Goal: Task Accomplishment & Management: Use online tool/utility

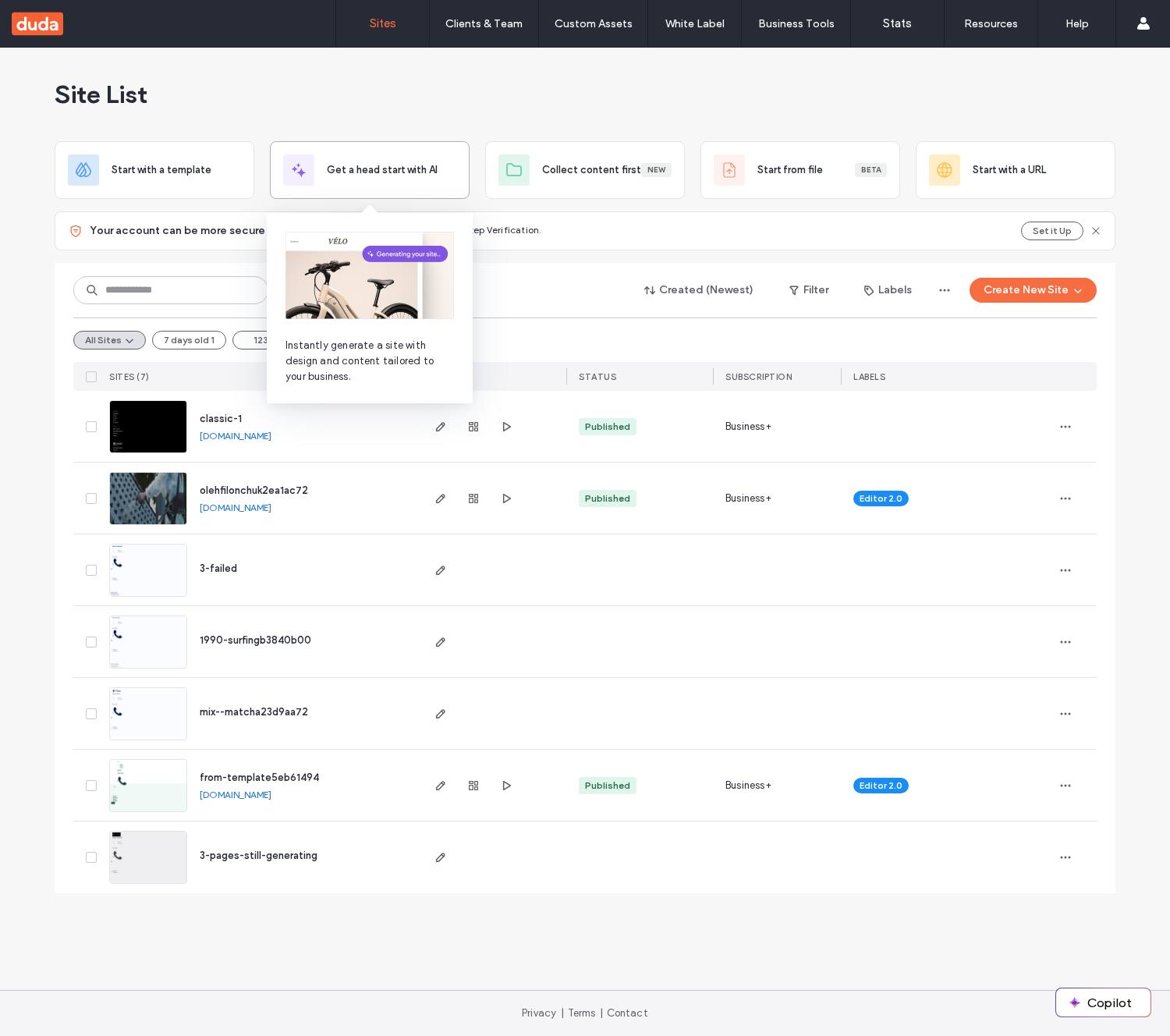
click at [413, 184] on div "Get a head start with AI" at bounding box center [370, 169] width 174 height 31
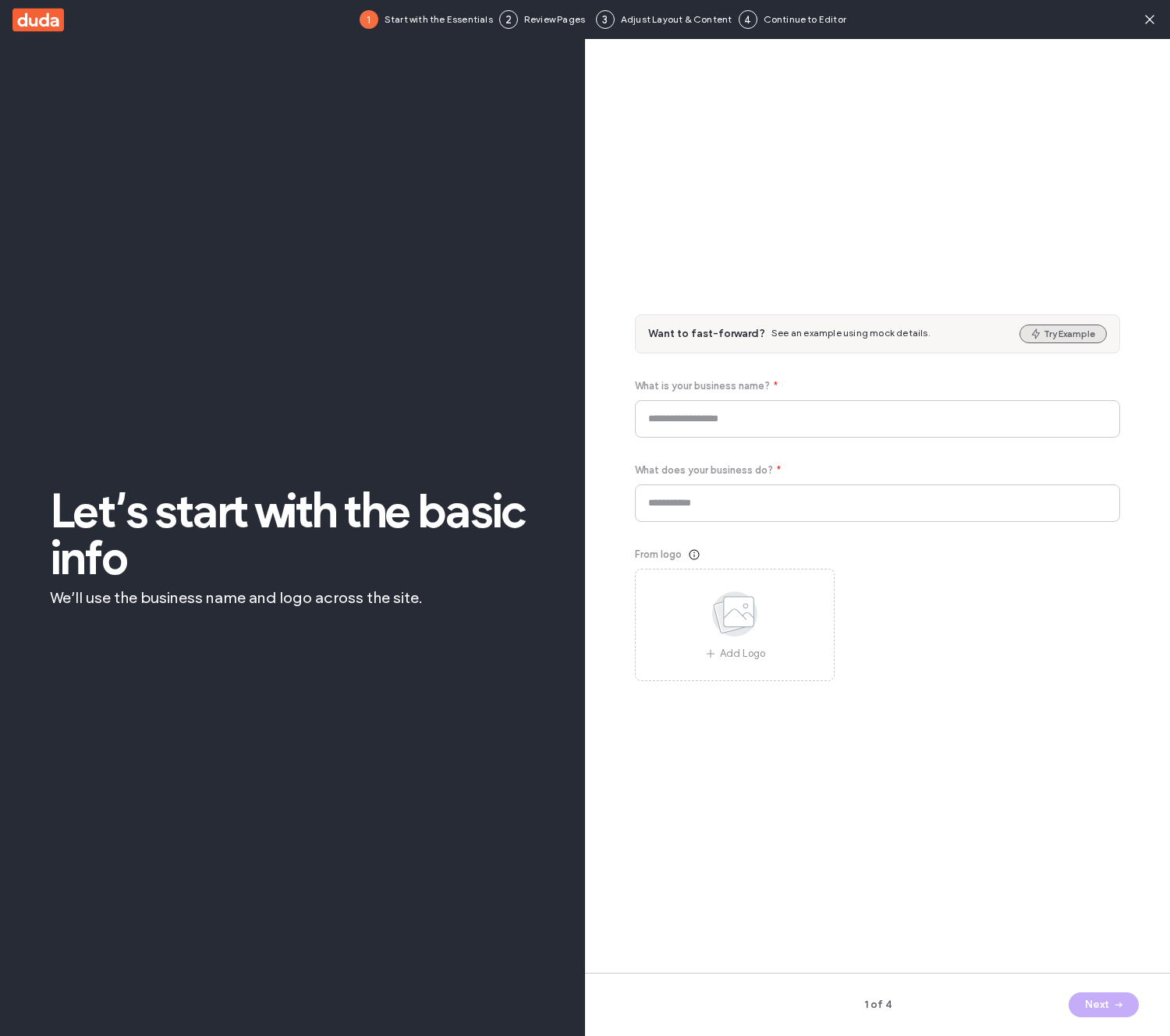
click at [1079, 333] on button "Try Example" at bounding box center [1063, 333] width 87 height 19
type input "**********"
type input "*********"
click at [1115, 1006] on icon "button" at bounding box center [1118, 1005] width 13 height 13
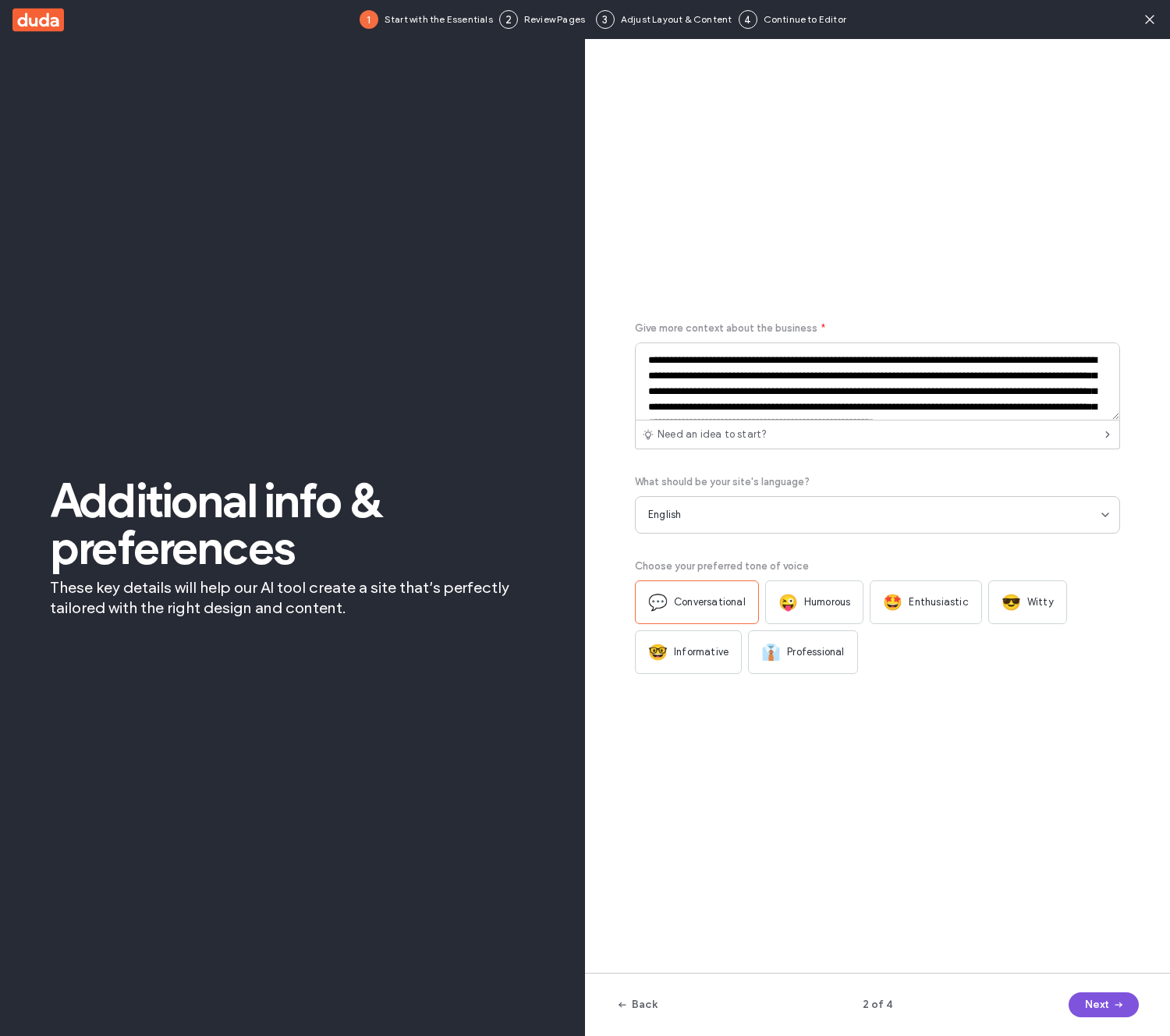
click at [1114, 1005] on icon "button" at bounding box center [1118, 1005] width 13 height 13
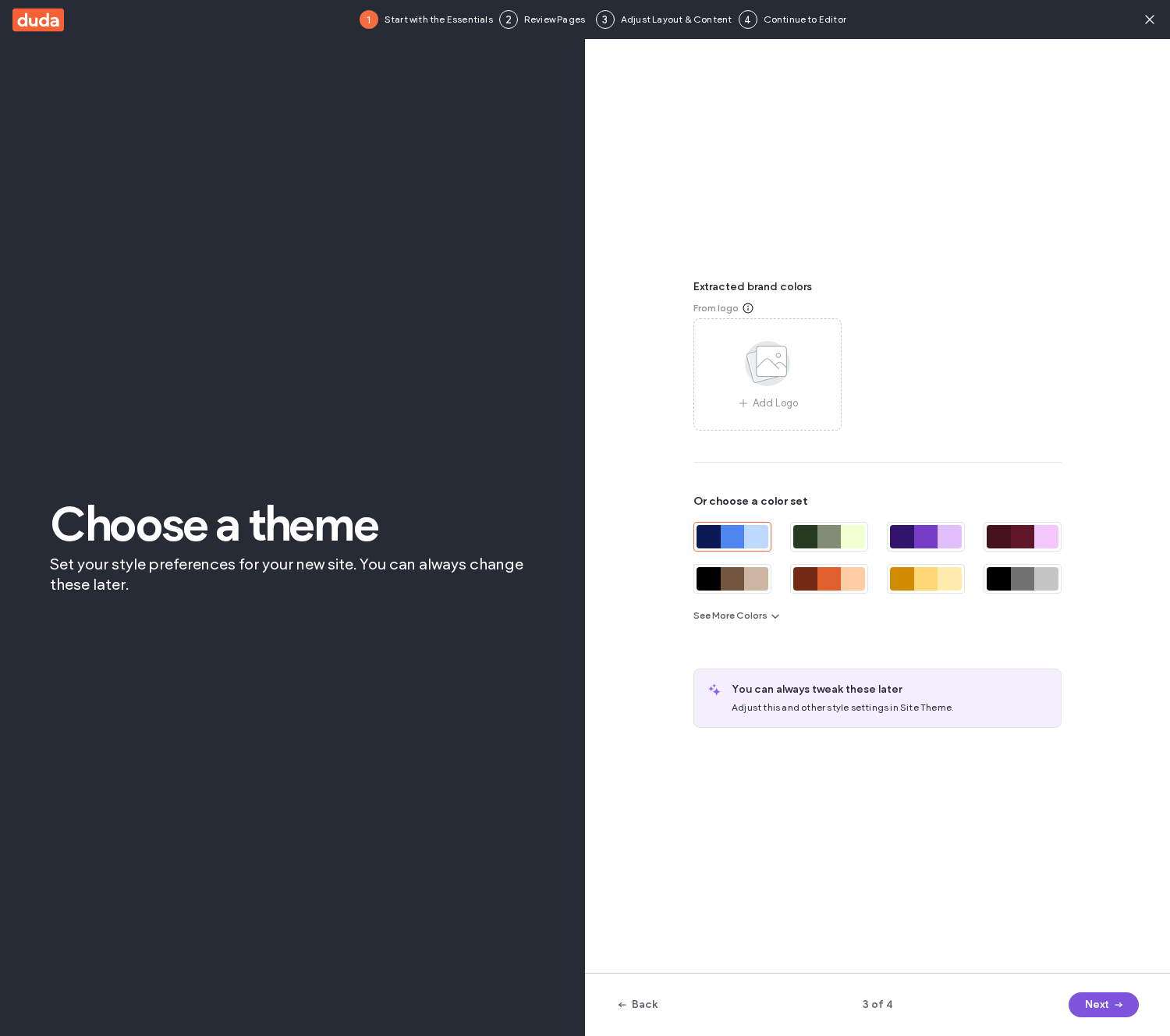
click at [1114, 1005] on icon "button" at bounding box center [1118, 1005] width 13 height 13
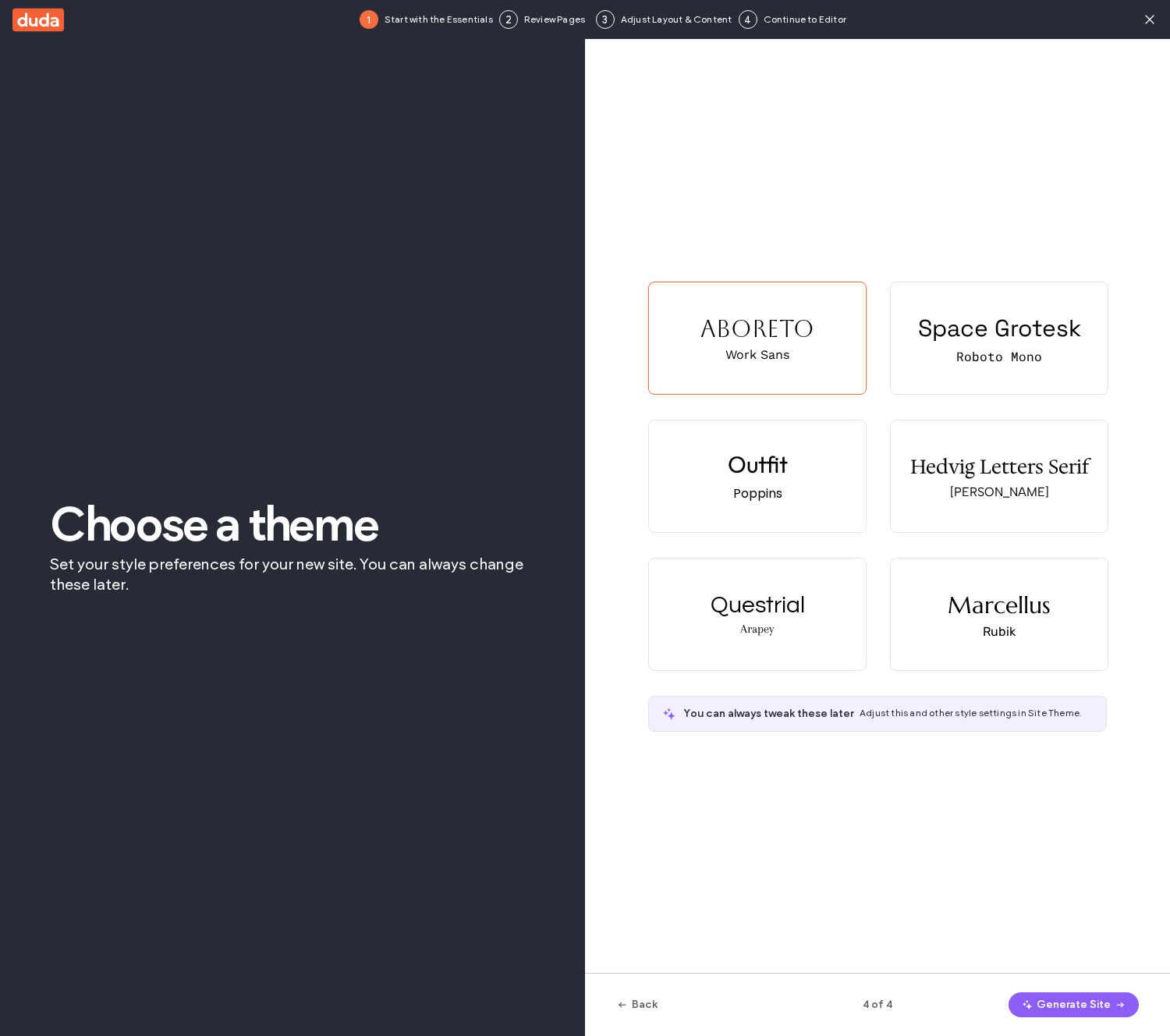
click at [1114, 1005] on icon "button" at bounding box center [1120, 1005] width 13 height 13
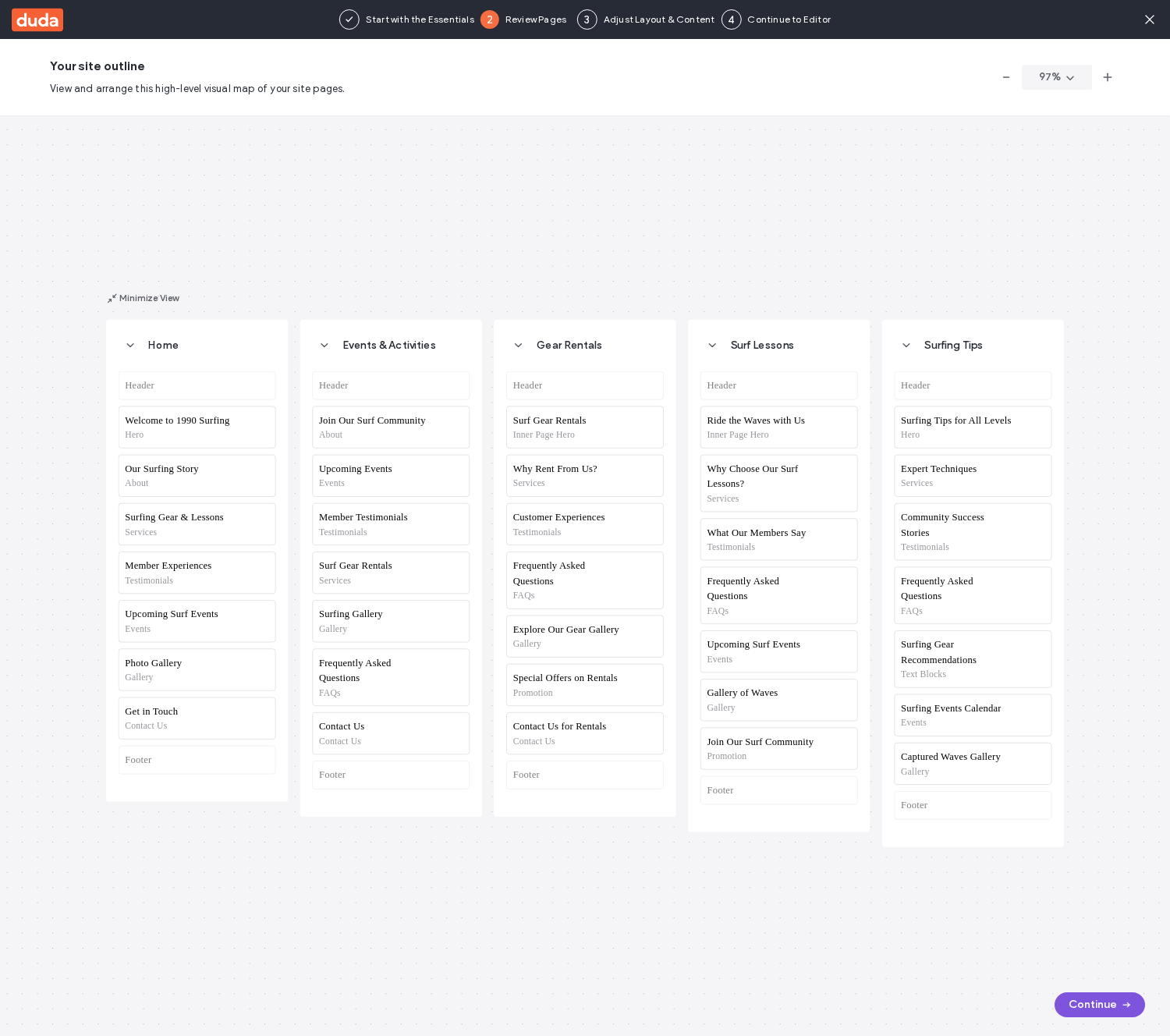
click at [1110, 1000] on button "Continue" at bounding box center [1100, 1004] width 91 height 25
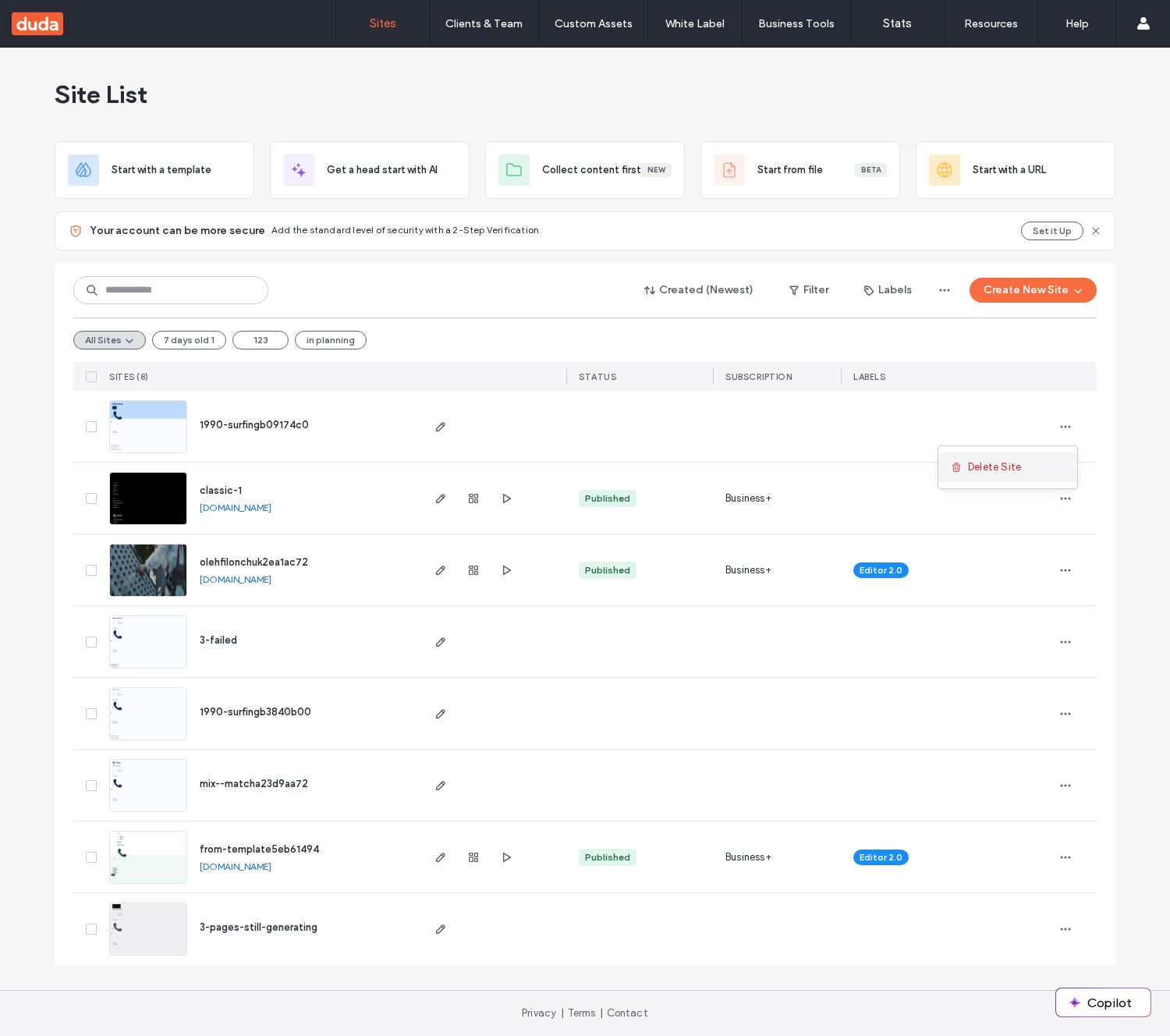
click at [1008, 471] on span "Delete Site" at bounding box center [995, 467] width 53 height 15
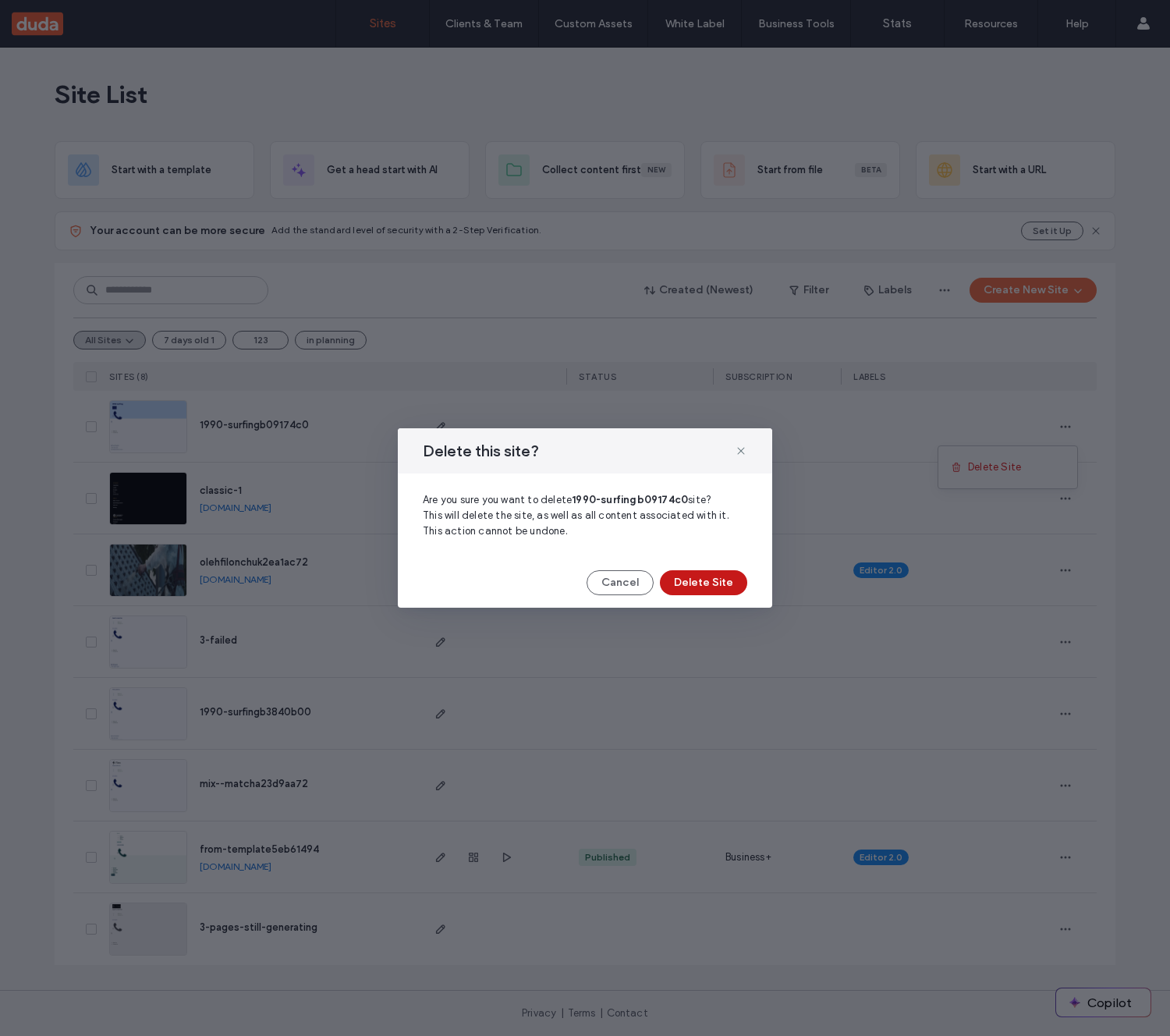
click at [715, 577] on button "Delete Site" at bounding box center [704, 582] width 87 height 25
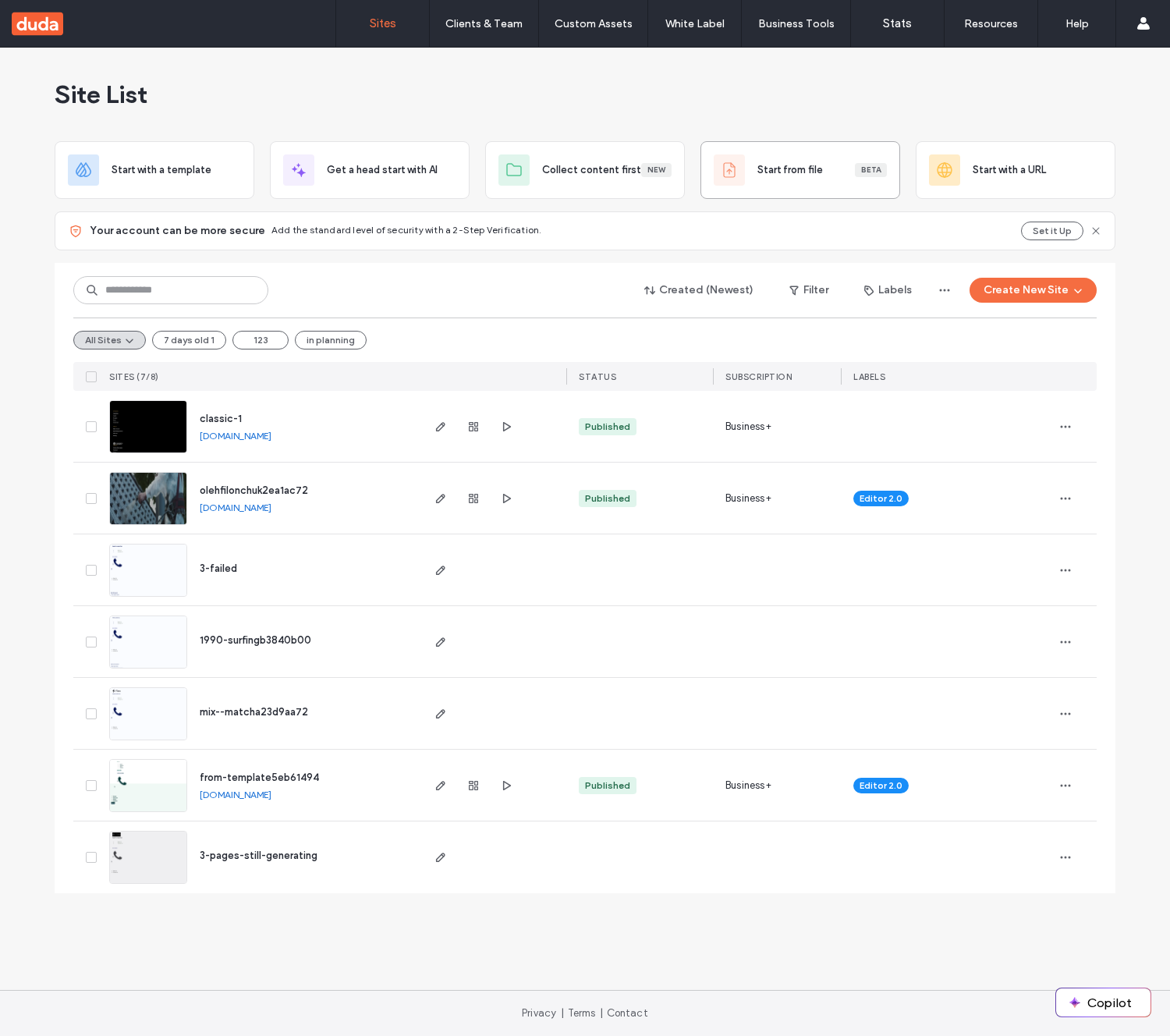
click at [771, 174] on span "Start from file" at bounding box center [790, 170] width 65 height 15
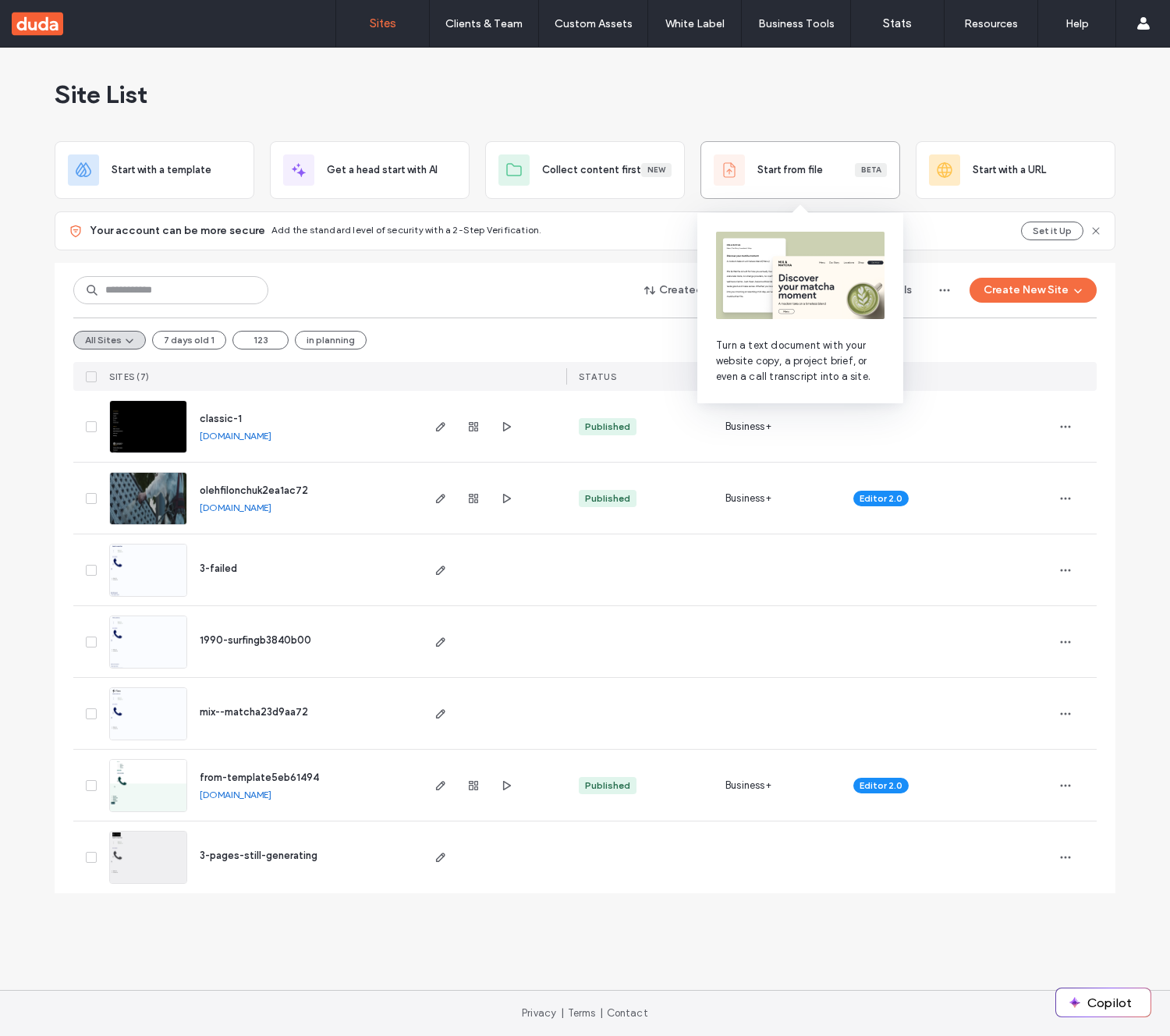
click at [826, 190] on div "Start from file Beta" at bounding box center [801, 170] width 200 height 58
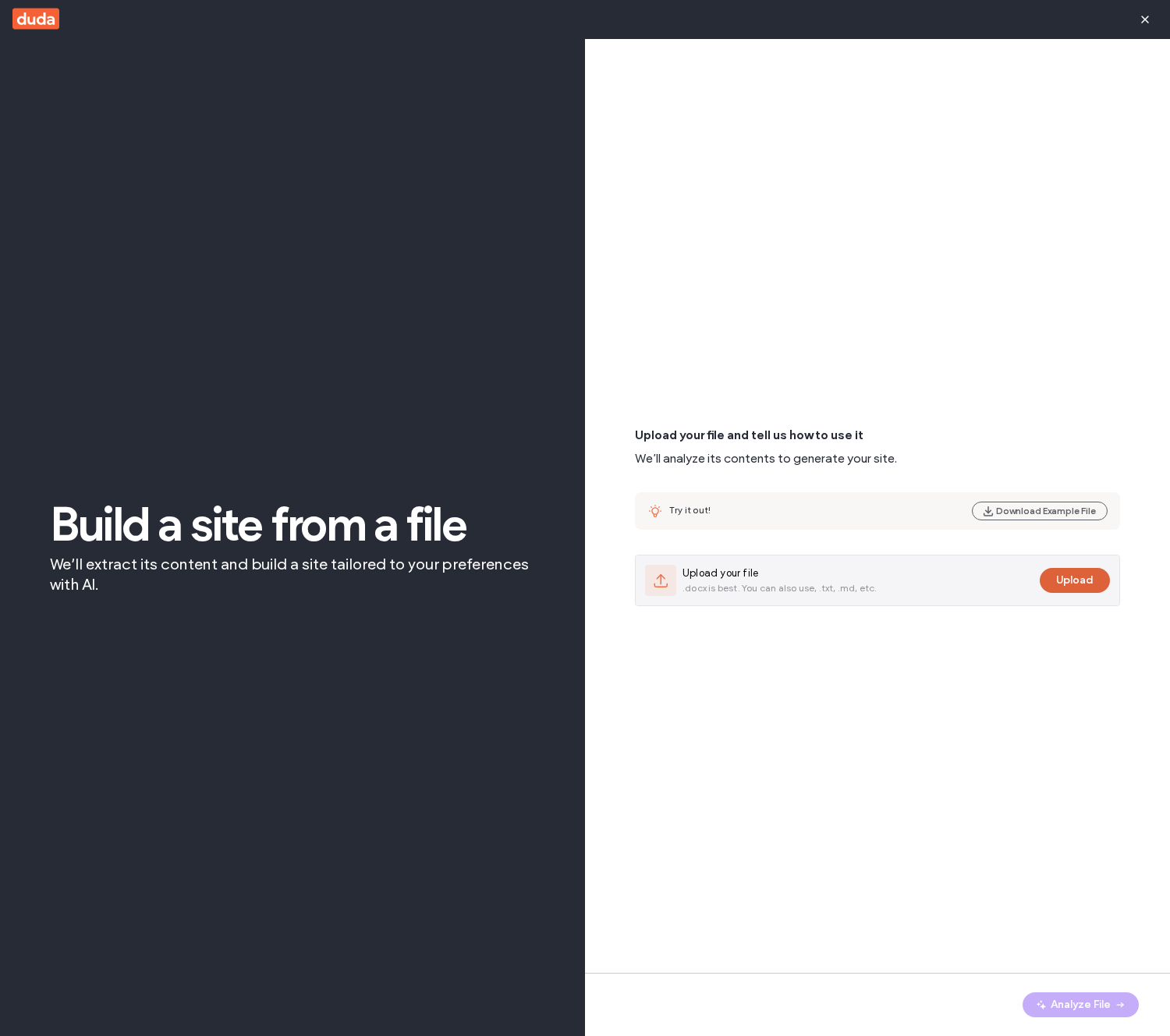
click at [1061, 581] on button "Upload" at bounding box center [1075, 580] width 70 height 25
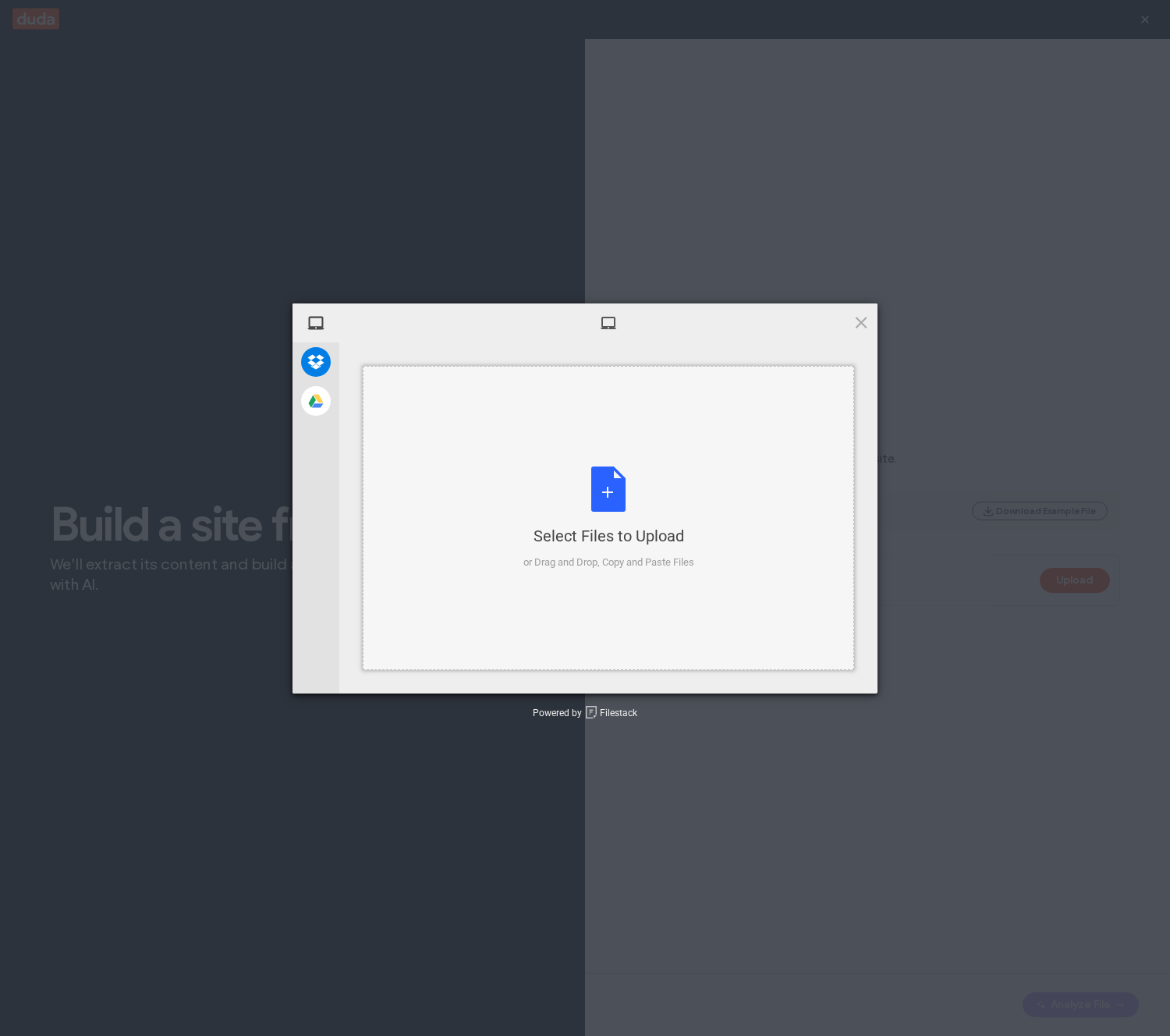
click at [618, 441] on div "Select Files to Upload or Drag and Drop, Copy and Paste Files" at bounding box center [609, 517] width 492 height 304
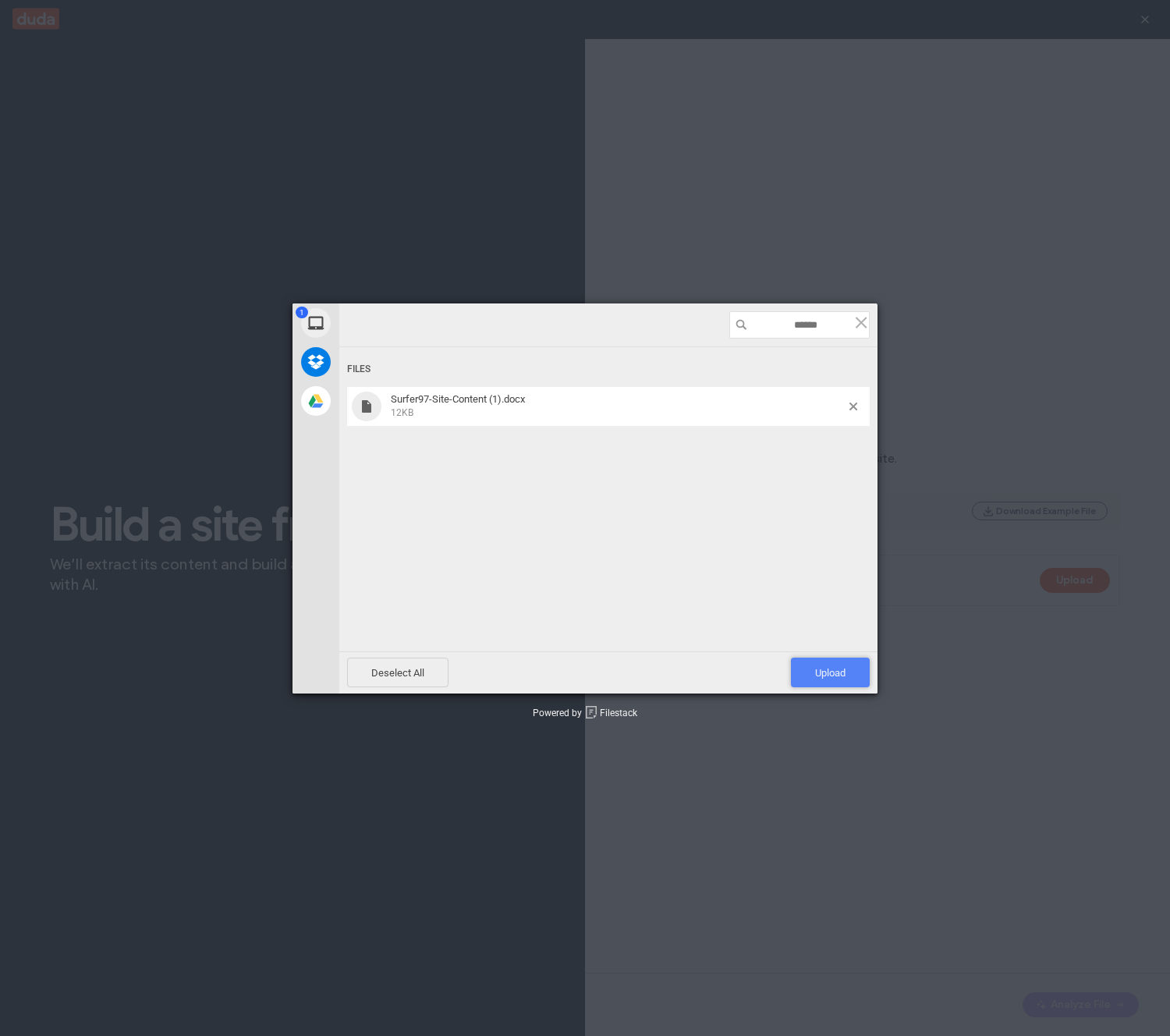
click at [836, 672] on span "Upload 1" at bounding box center [831, 673] width 30 height 12
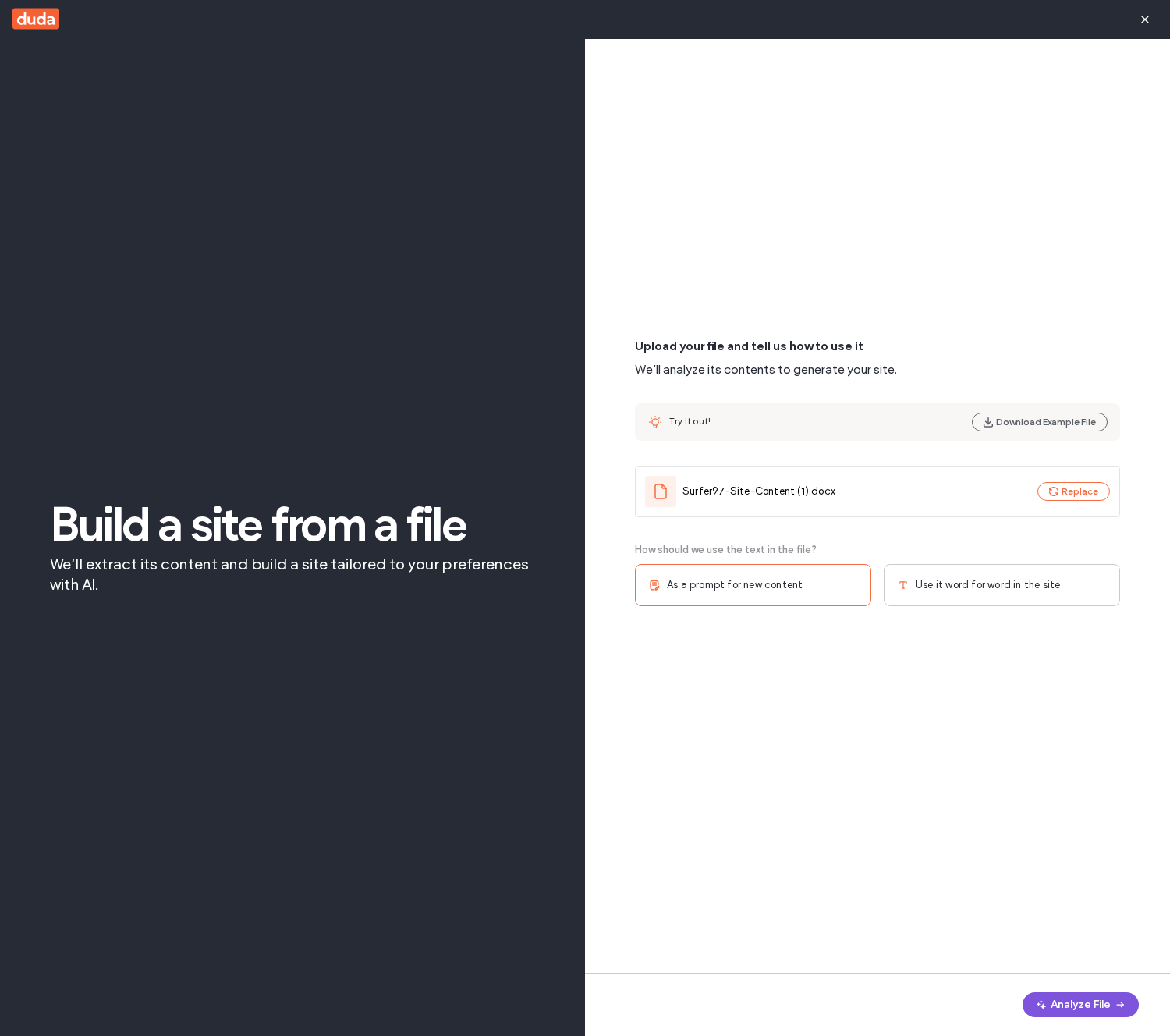
click at [1092, 1001] on button "Analyze File" at bounding box center [1080, 1004] width 116 height 25
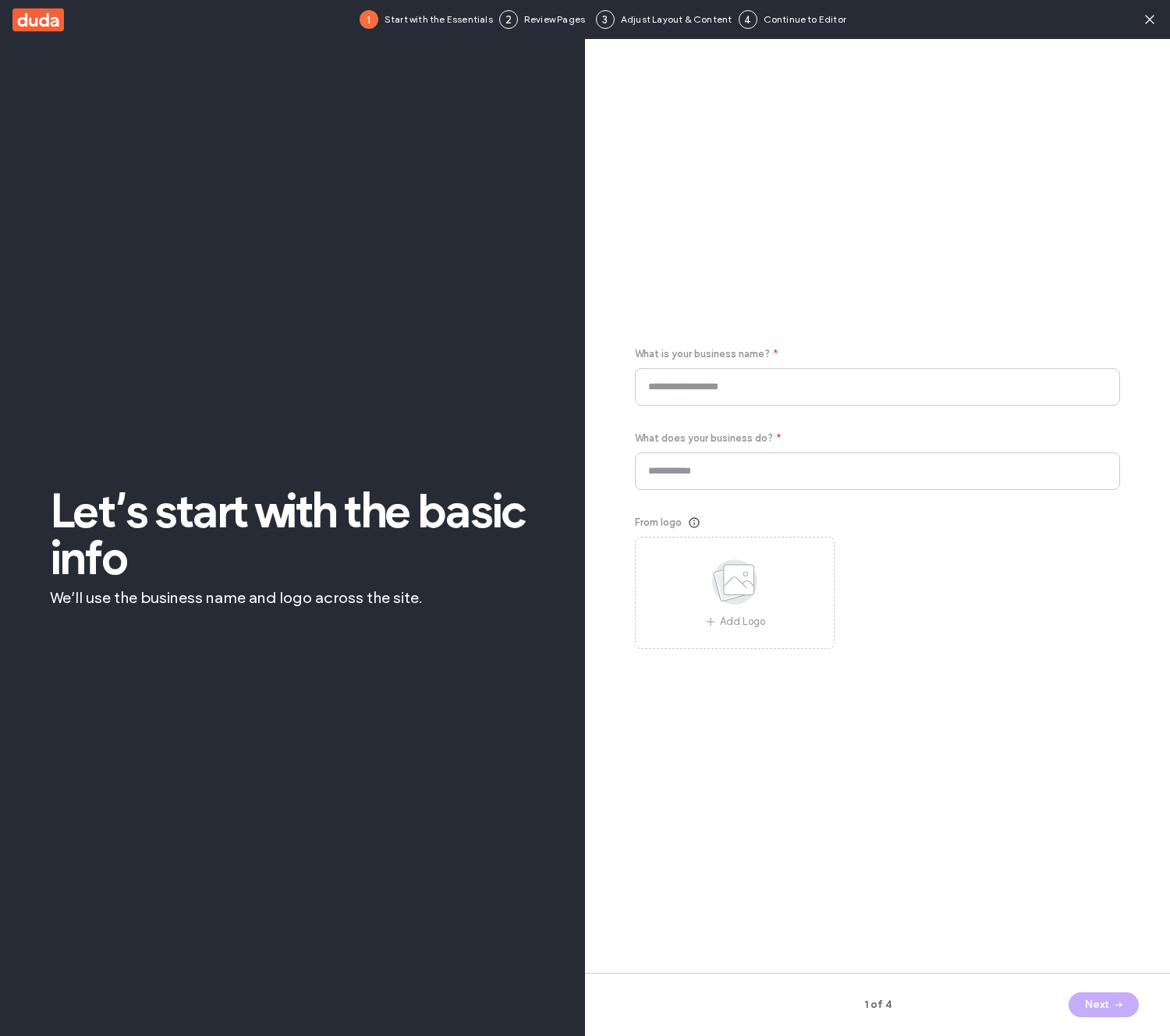
type input "********"
type input "**********"
click at [1110, 1010] on span "button" at bounding box center [1118, 1005] width 15 height 24
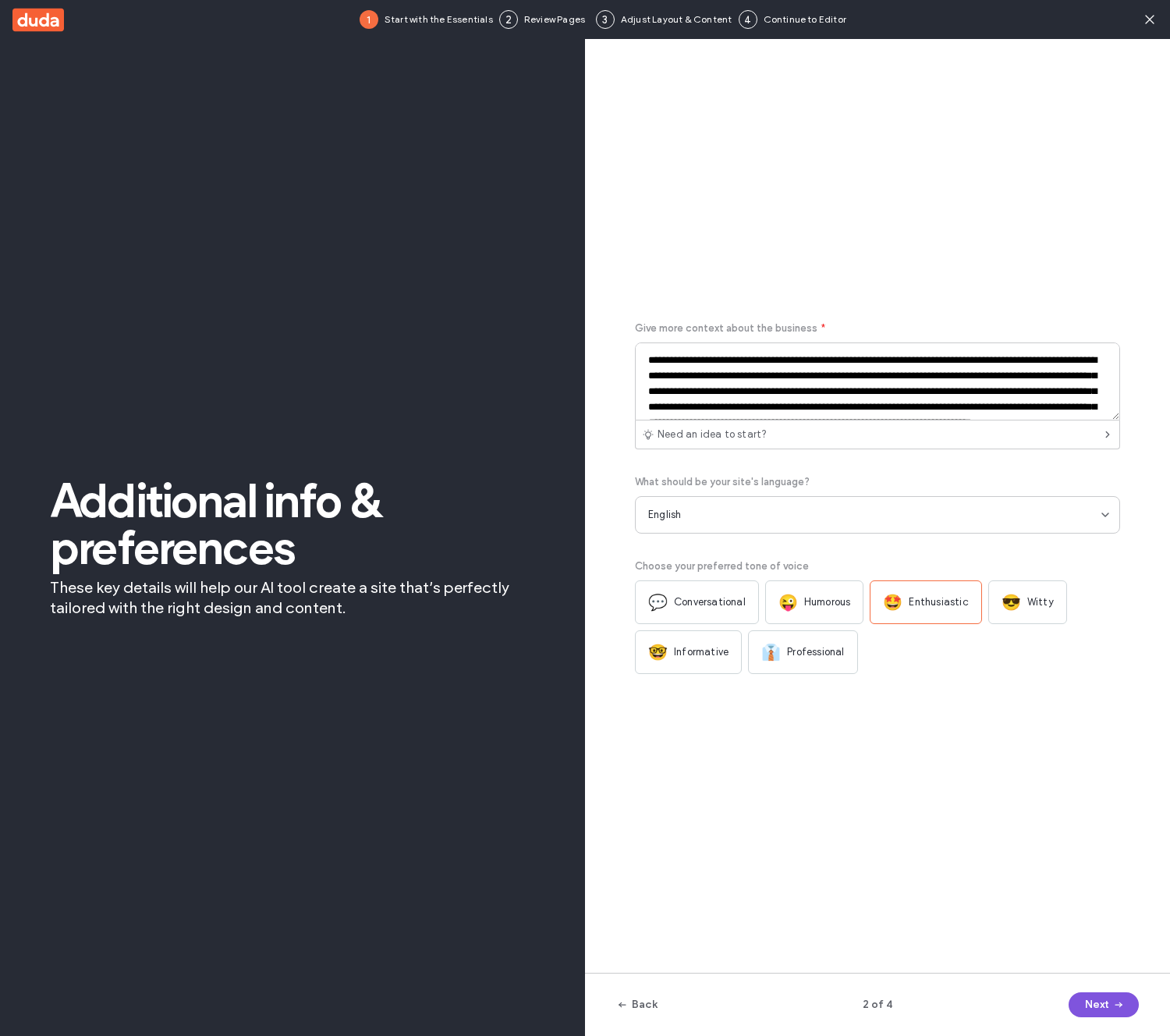
click at [1110, 1010] on span "button" at bounding box center [1118, 1005] width 15 height 24
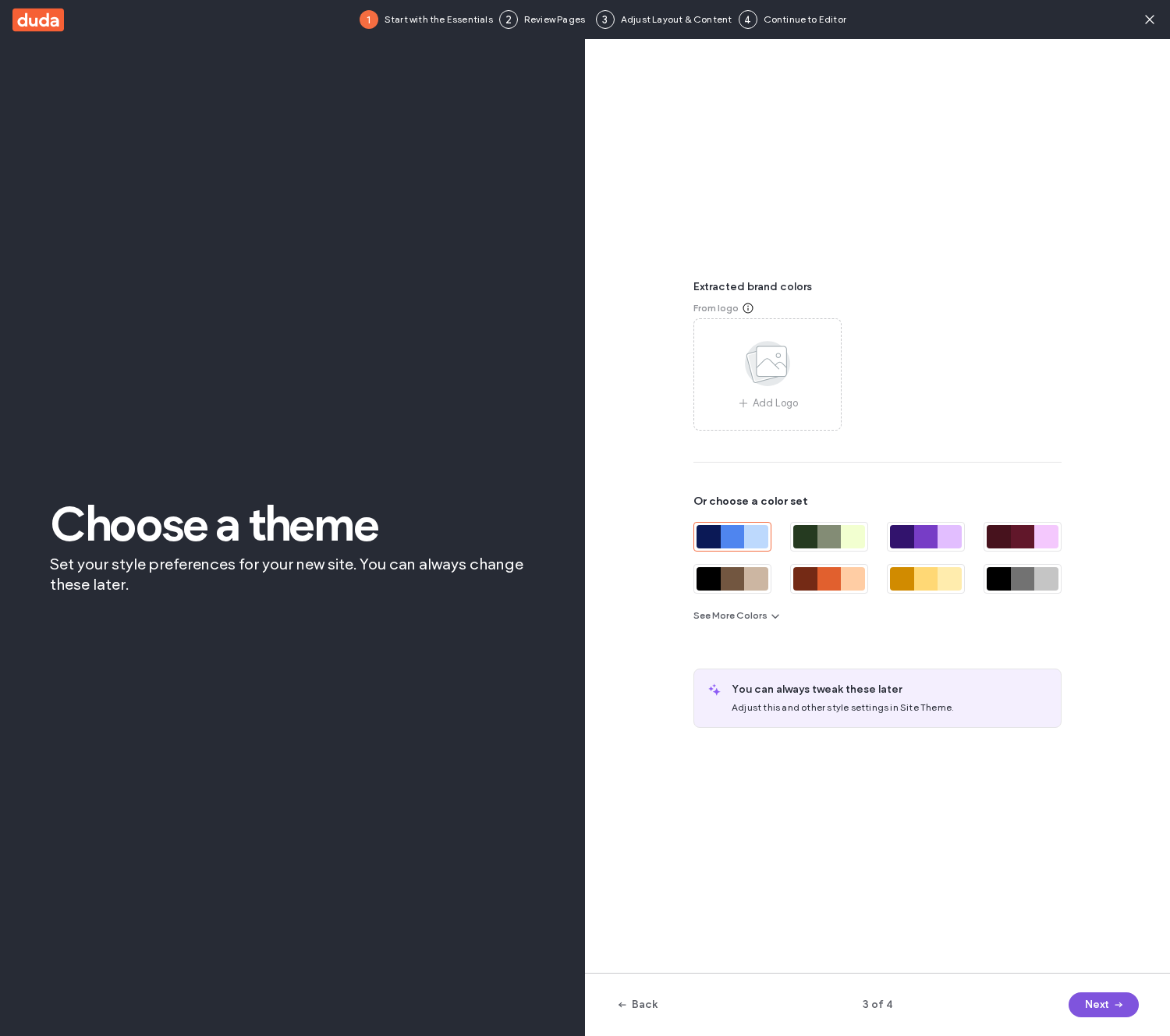
click at [1110, 1010] on span "button" at bounding box center [1118, 1005] width 15 height 24
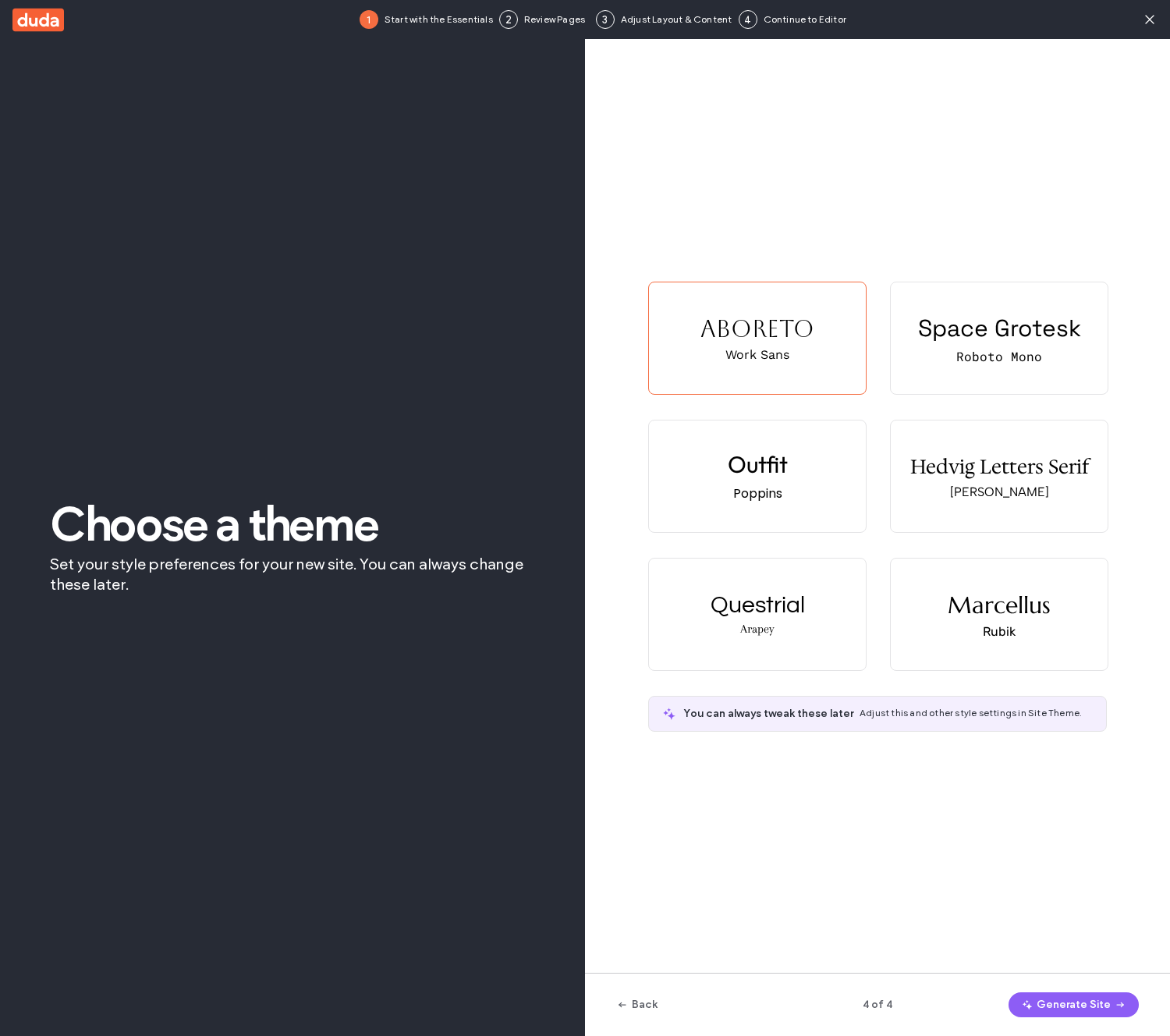
click at [1109, 1010] on button "Generate Site" at bounding box center [1074, 1004] width 130 height 25
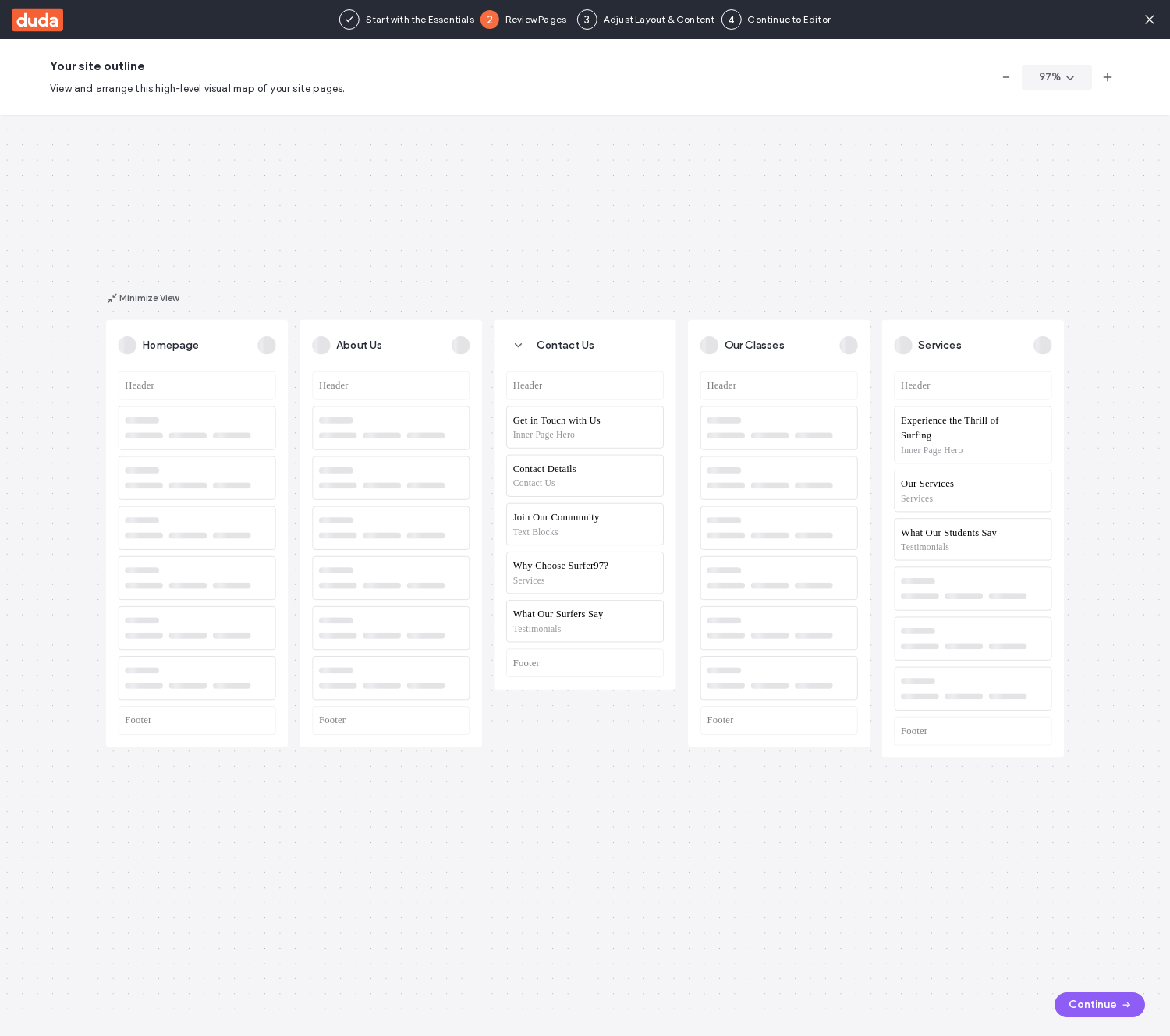
click at [464, 87] on div "Your site outline View and arrange this high-level visual map of your site page…" at bounding box center [585, 77] width 1170 height 76
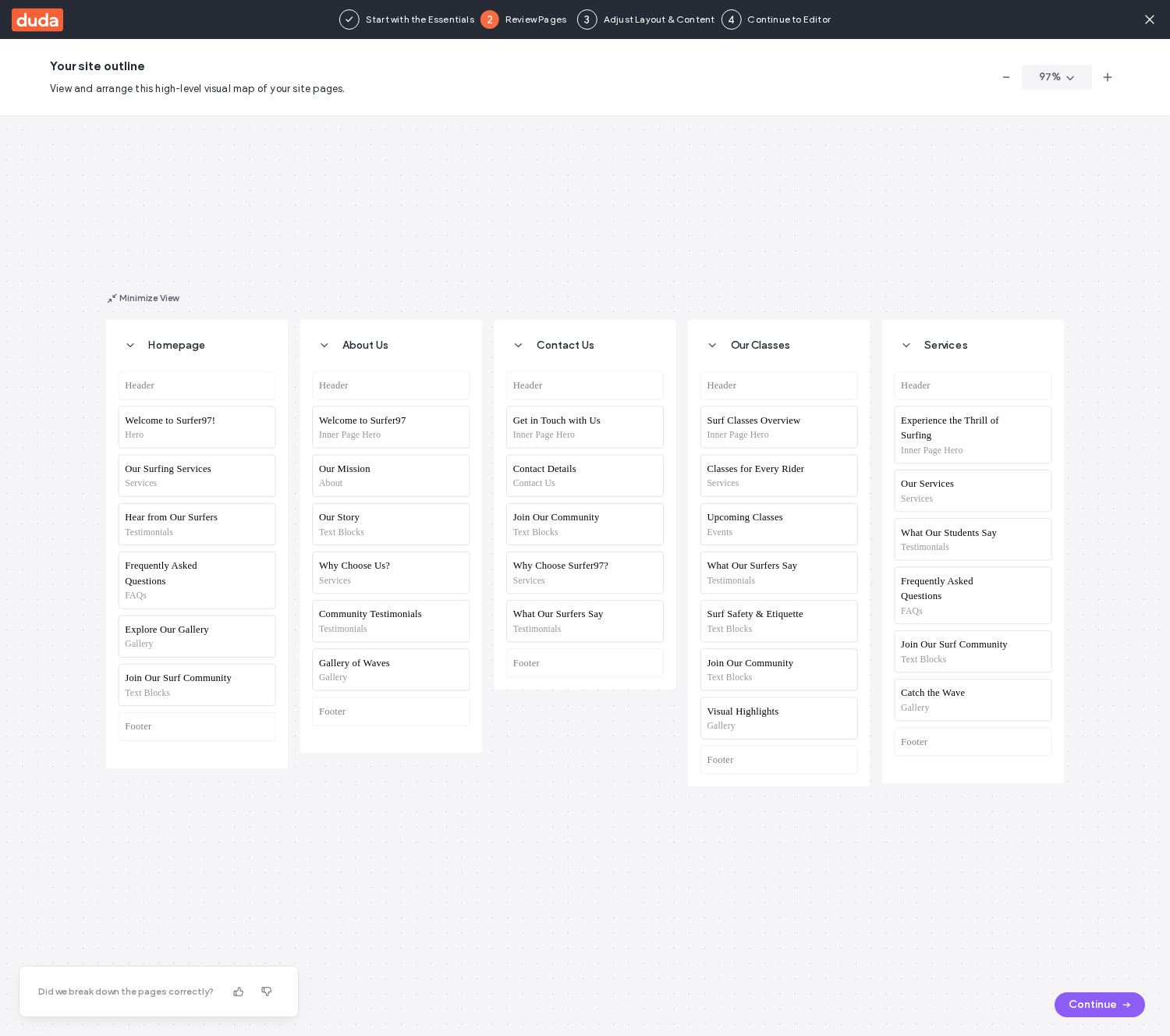
click at [795, 174] on div "Homepage Header Welcome to Surfer97! Hero Our Surfing Services Services Hear fr…" at bounding box center [585, 576] width 1170 height 921
click at [1151, 25] on icon at bounding box center [1150, 19] width 15 height 15
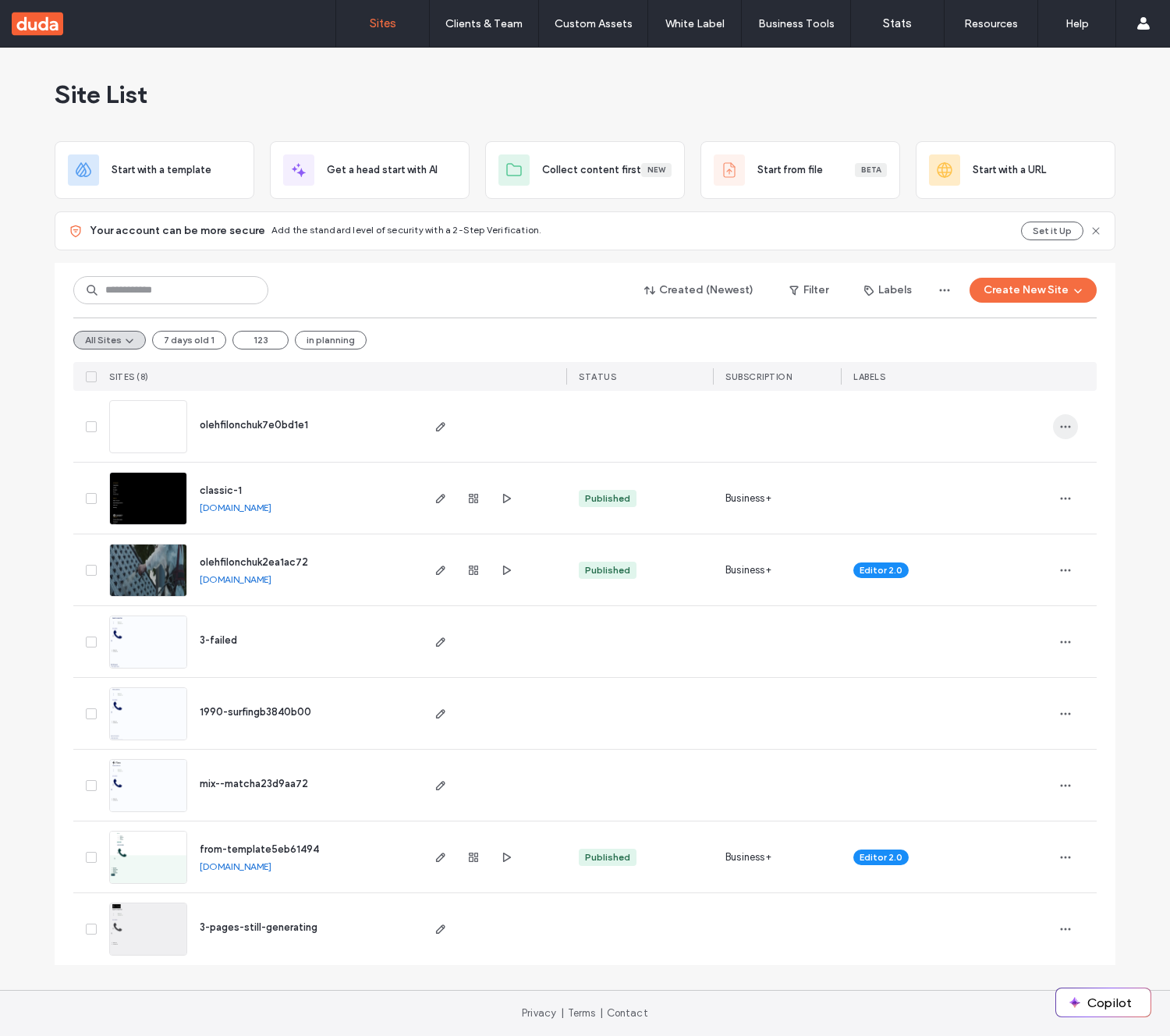
click at [1062, 425] on use "button" at bounding box center [1066, 426] width 10 height 3
click at [991, 466] on span "Delete Site" at bounding box center [995, 467] width 53 height 15
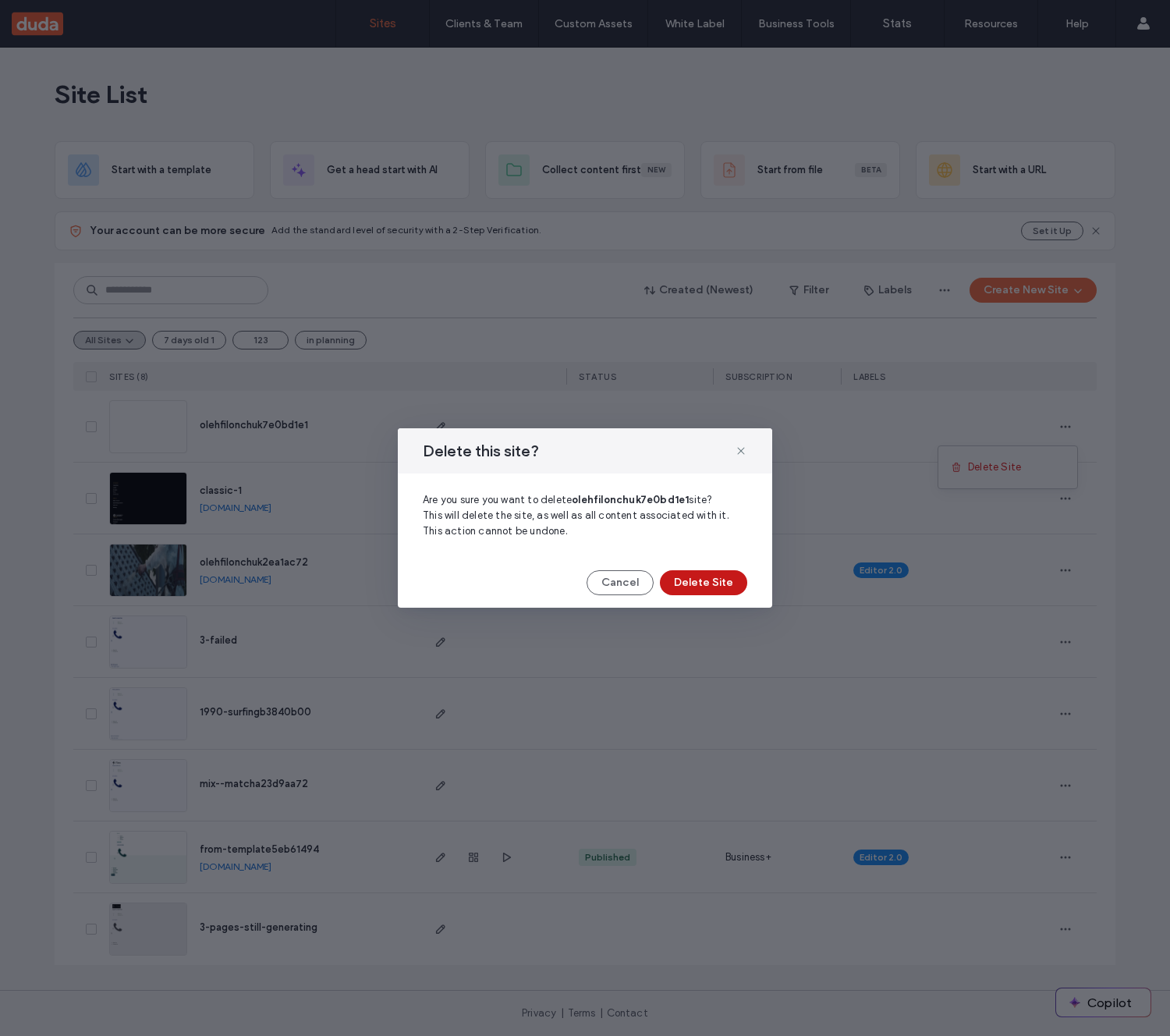
click at [734, 575] on button "Delete Site" at bounding box center [704, 582] width 87 height 25
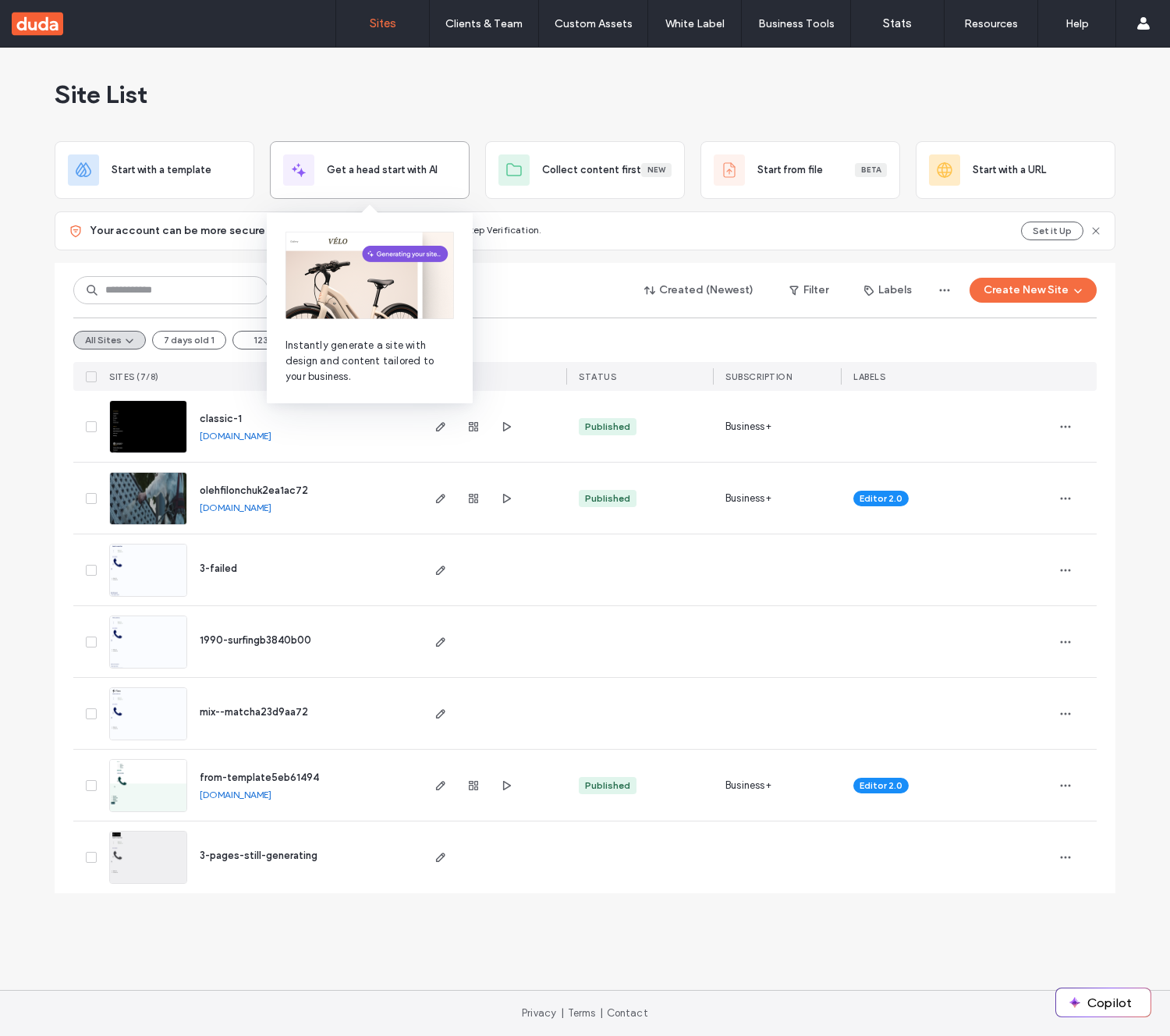
click at [403, 168] on span "Get a head start with AI" at bounding box center [382, 170] width 111 height 15
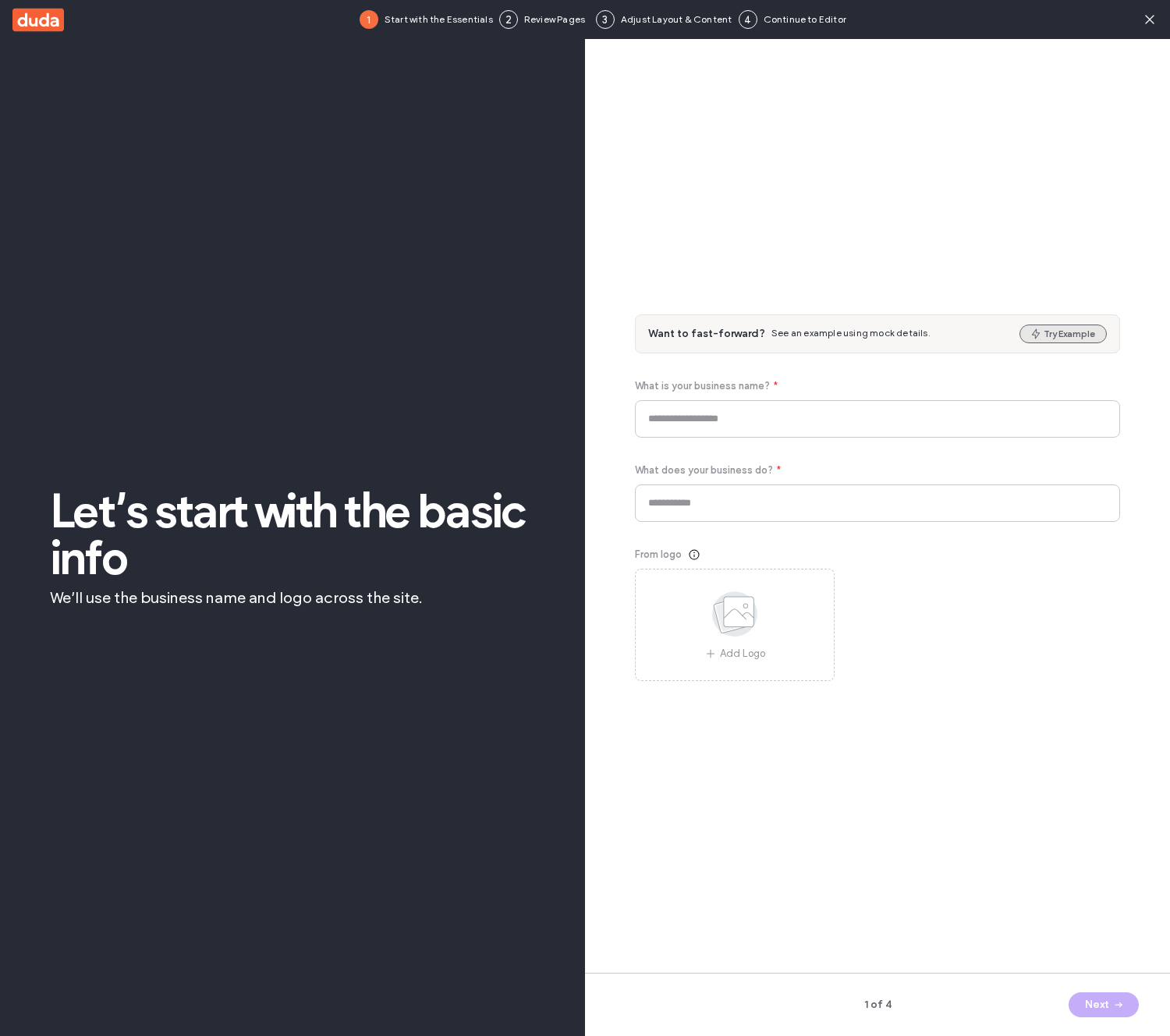
click at [1070, 336] on button "Try Example" at bounding box center [1063, 333] width 87 height 19
type input "**********"
click at [1121, 1002] on icon "button" at bounding box center [1118, 1005] width 13 height 13
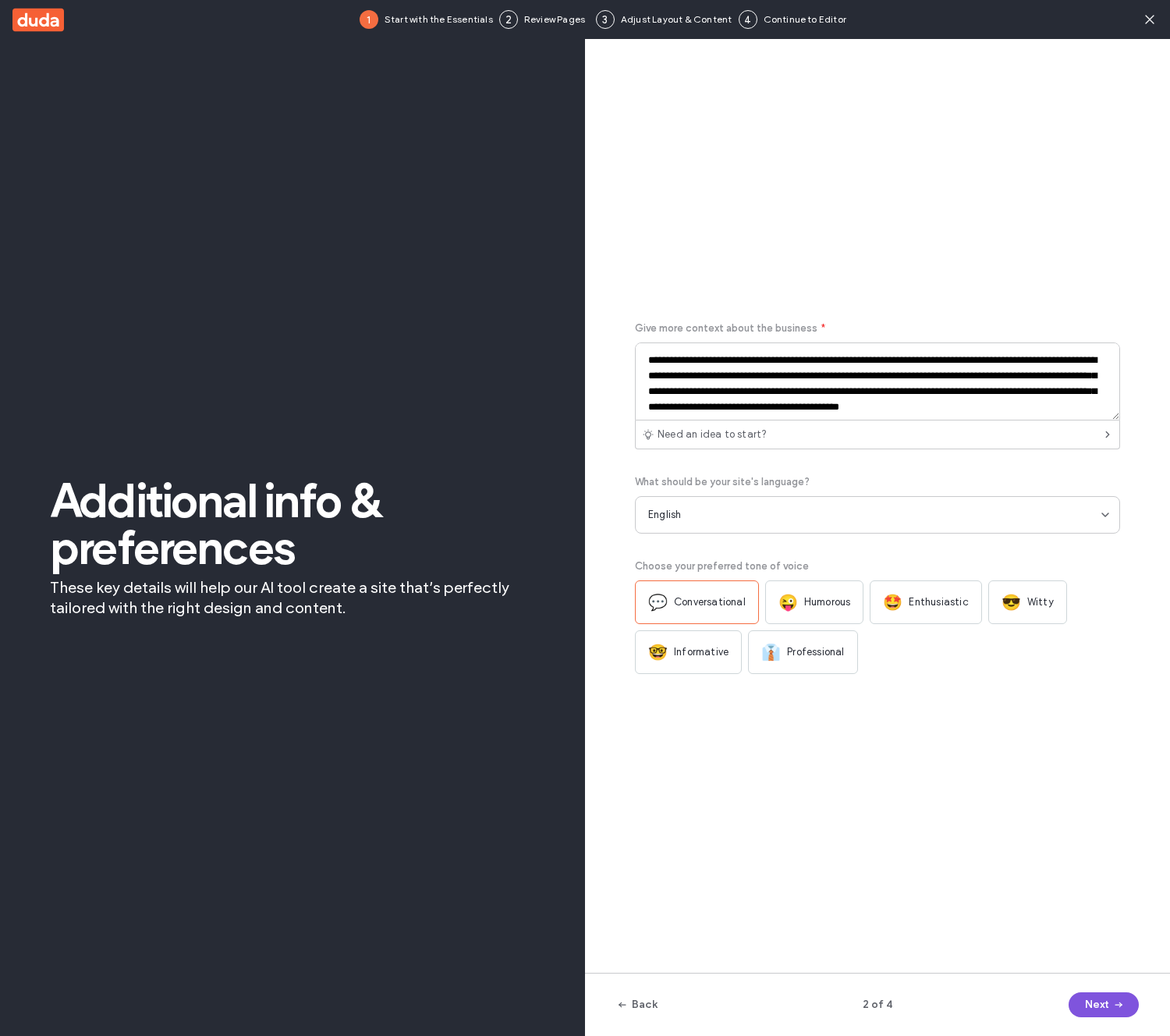
click at [1121, 1002] on icon "button" at bounding box center [1118, 1005] width 13 height 13
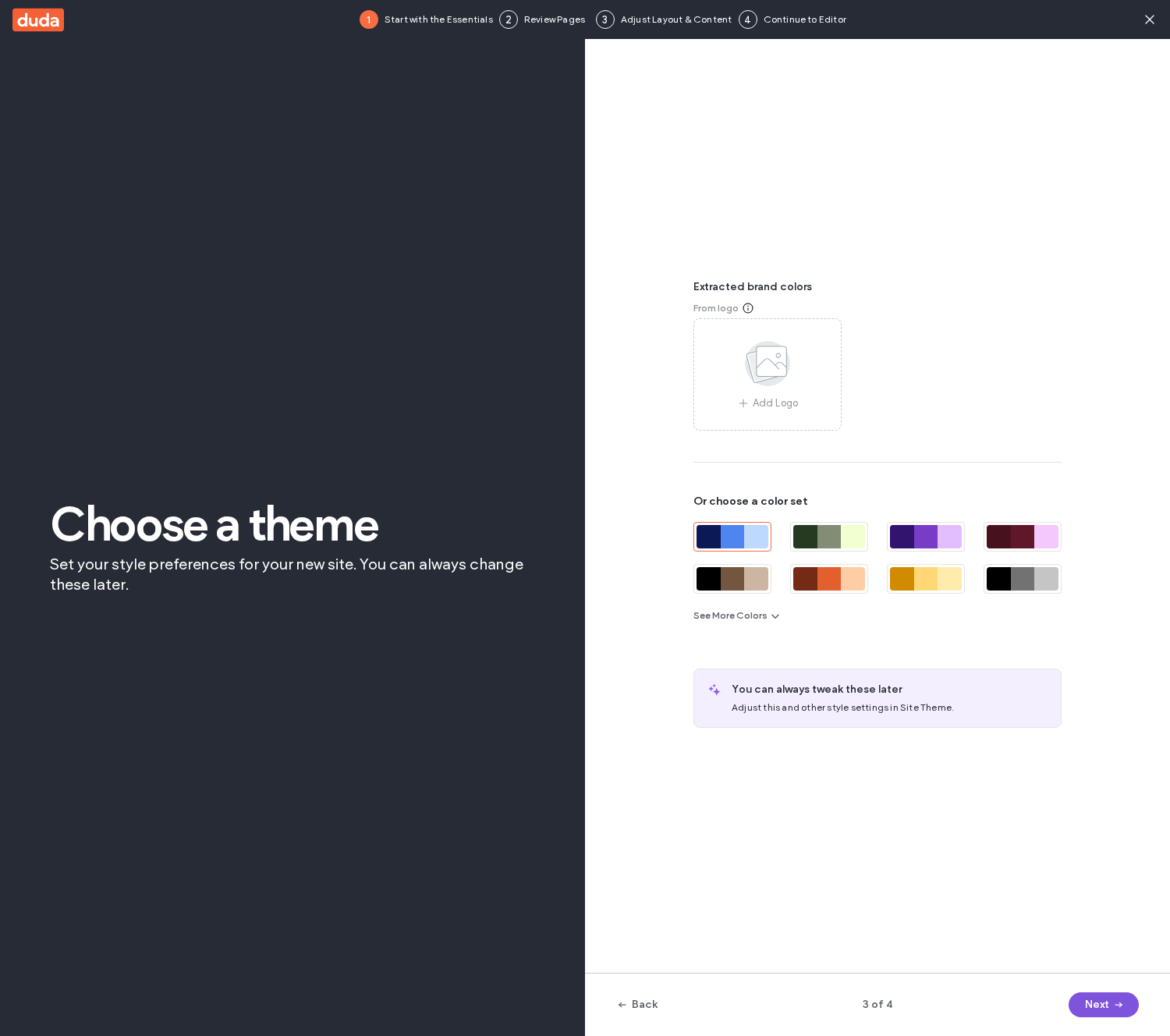
click at [1121, 1002] on icon "button" at bounding box center [1118, 1005] width 13 height 13
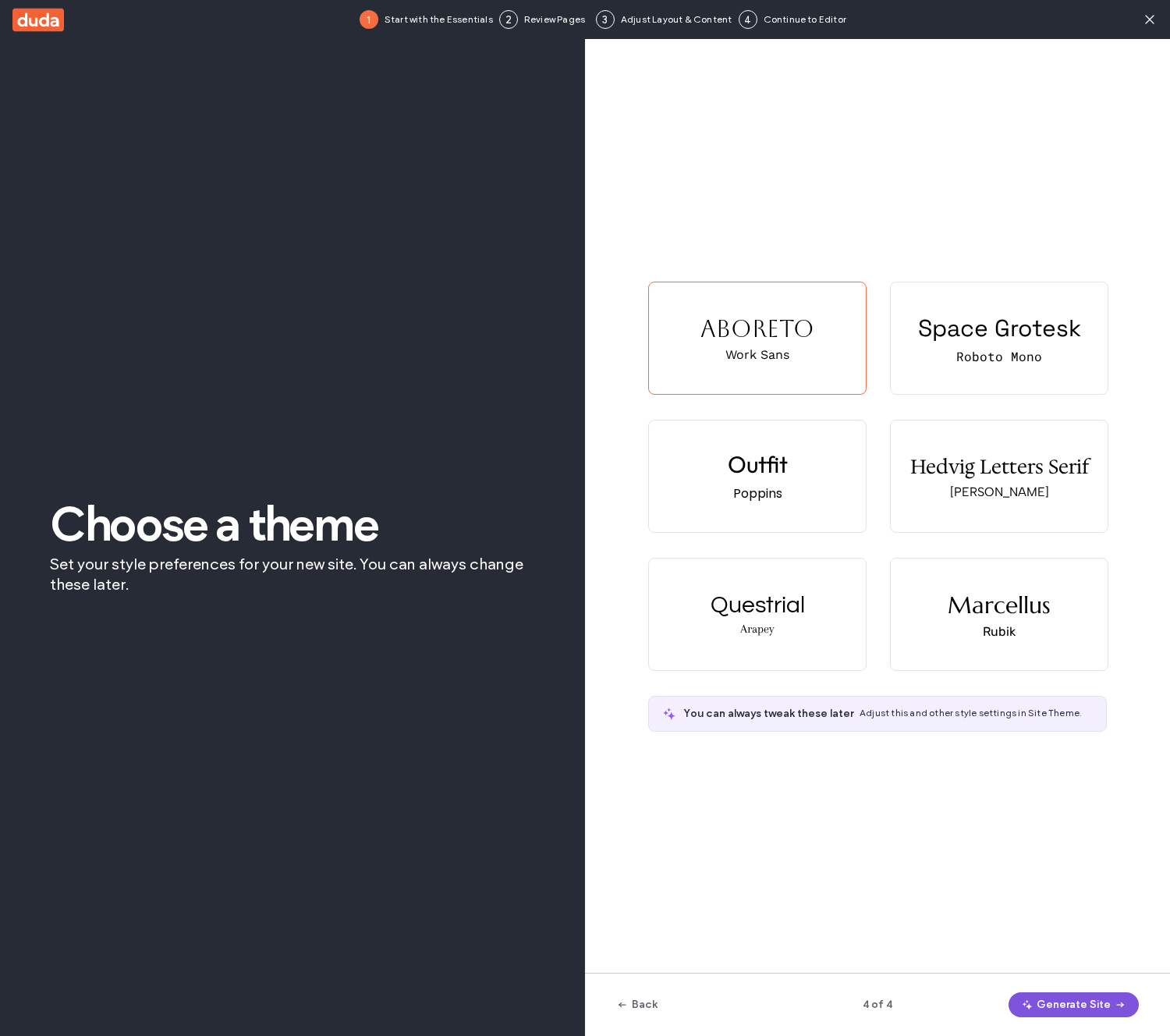
click at [1105, 1005] on button "Generate Site" at bounding box center [1074, 1004] width 130 height 25
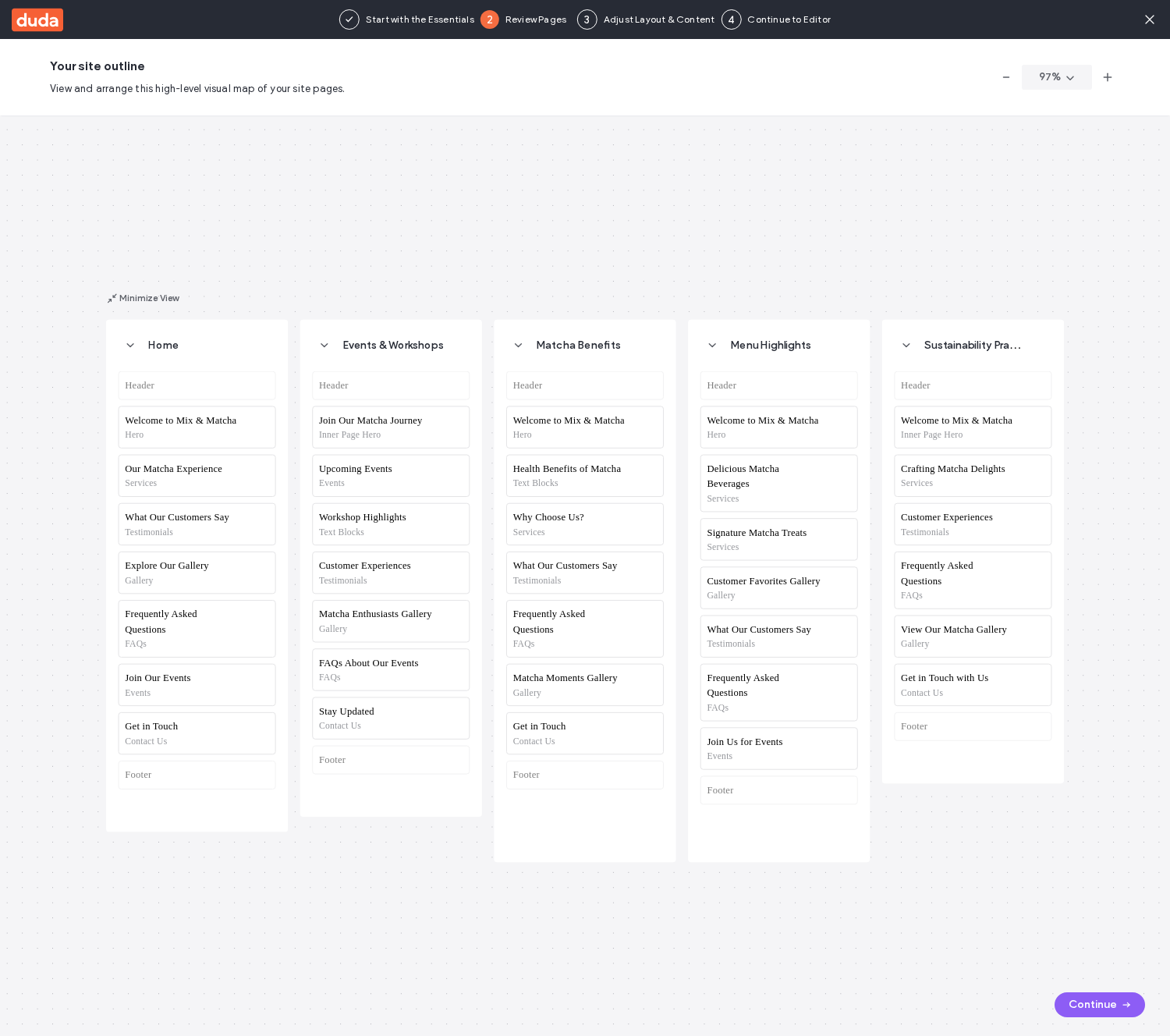
click at [1057, 124] on div "Home Header Welcome to Mix & Matcha Hero Our Matcha Experience Services What Ou…" at bounding box center [585, 576] width 1170 height 921
click at [1150, 20] on use at bounding box center [1150, 19] width 8 height 8
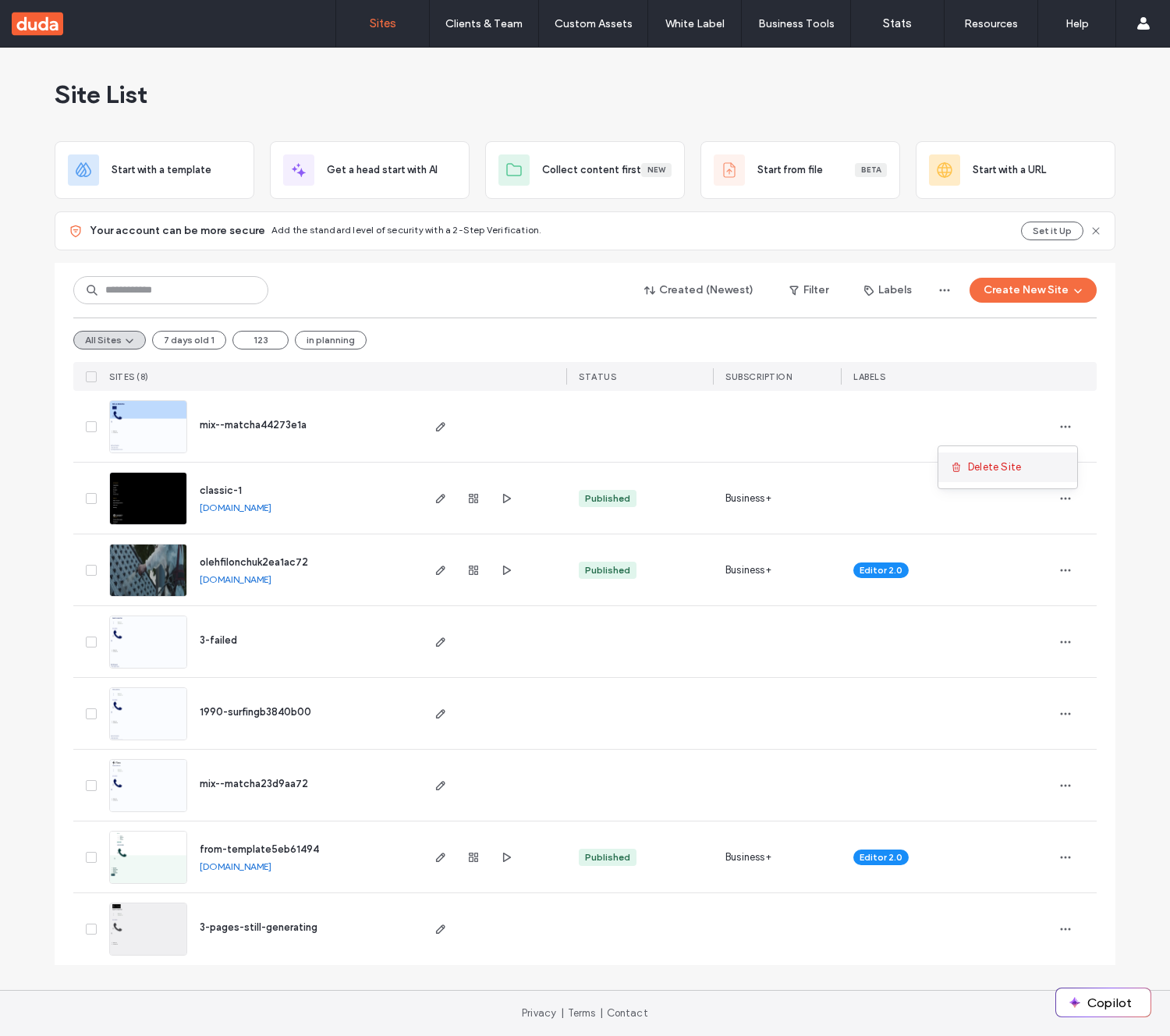
click at [1011, 466] on span "Delete Site" at bounding box center [995, 467] width 53 height 15
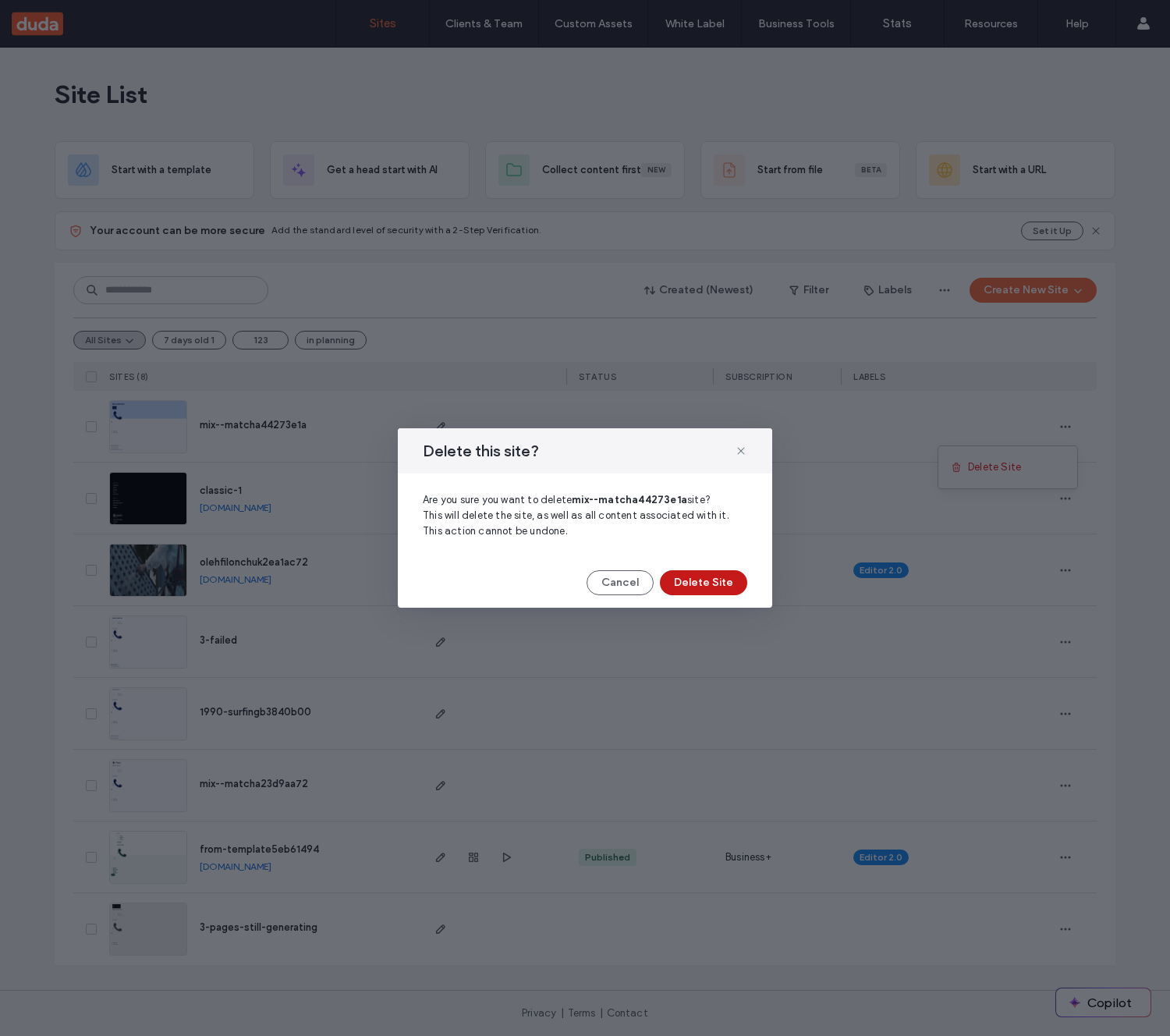
click at [715, 574] on button "Delete Site" at bounding box center [704, 582] width 87 height 25
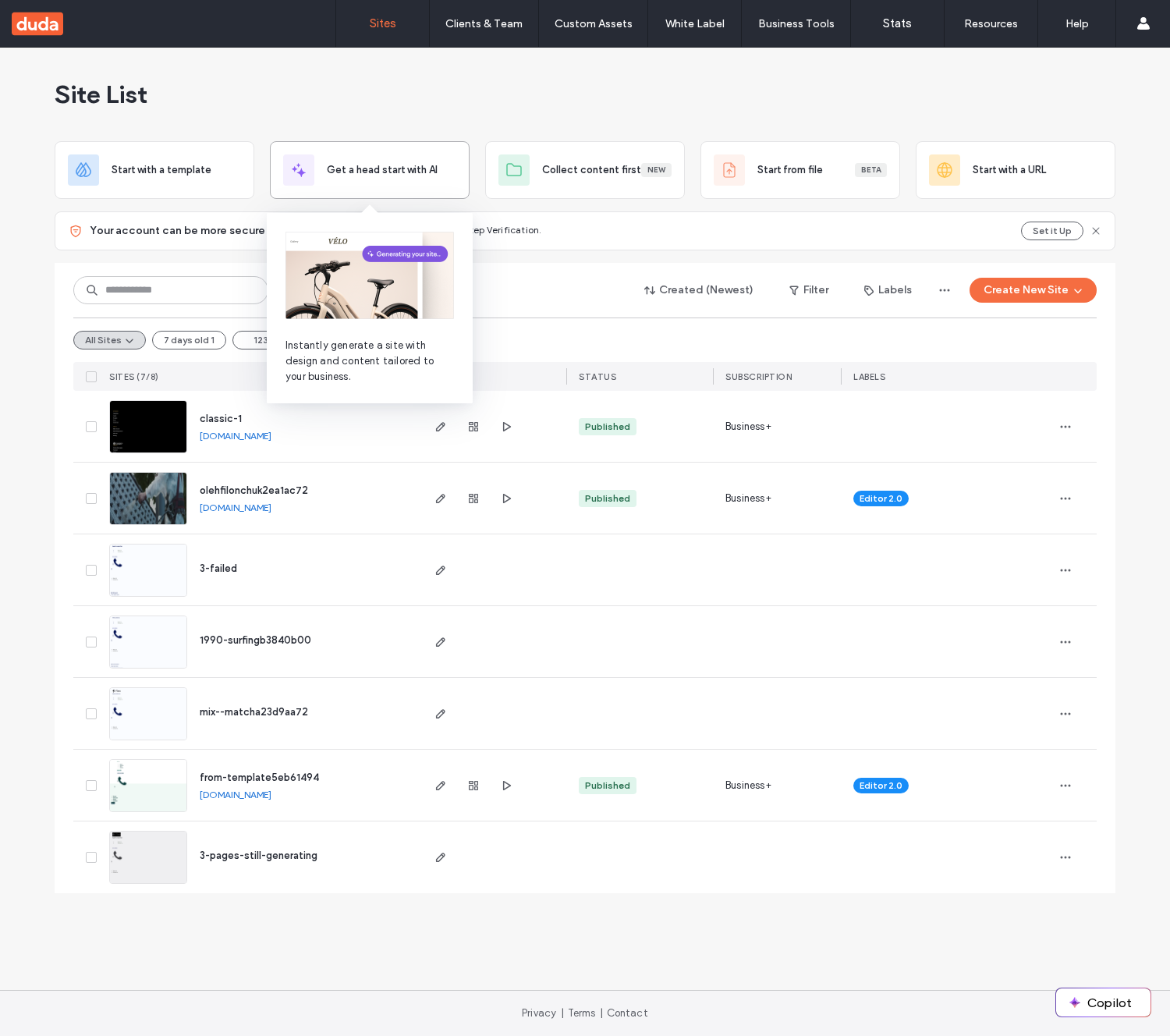
click at [428, 169] on span "Get a head start with AI" at bounding box center [382, 170] width 111 height 15
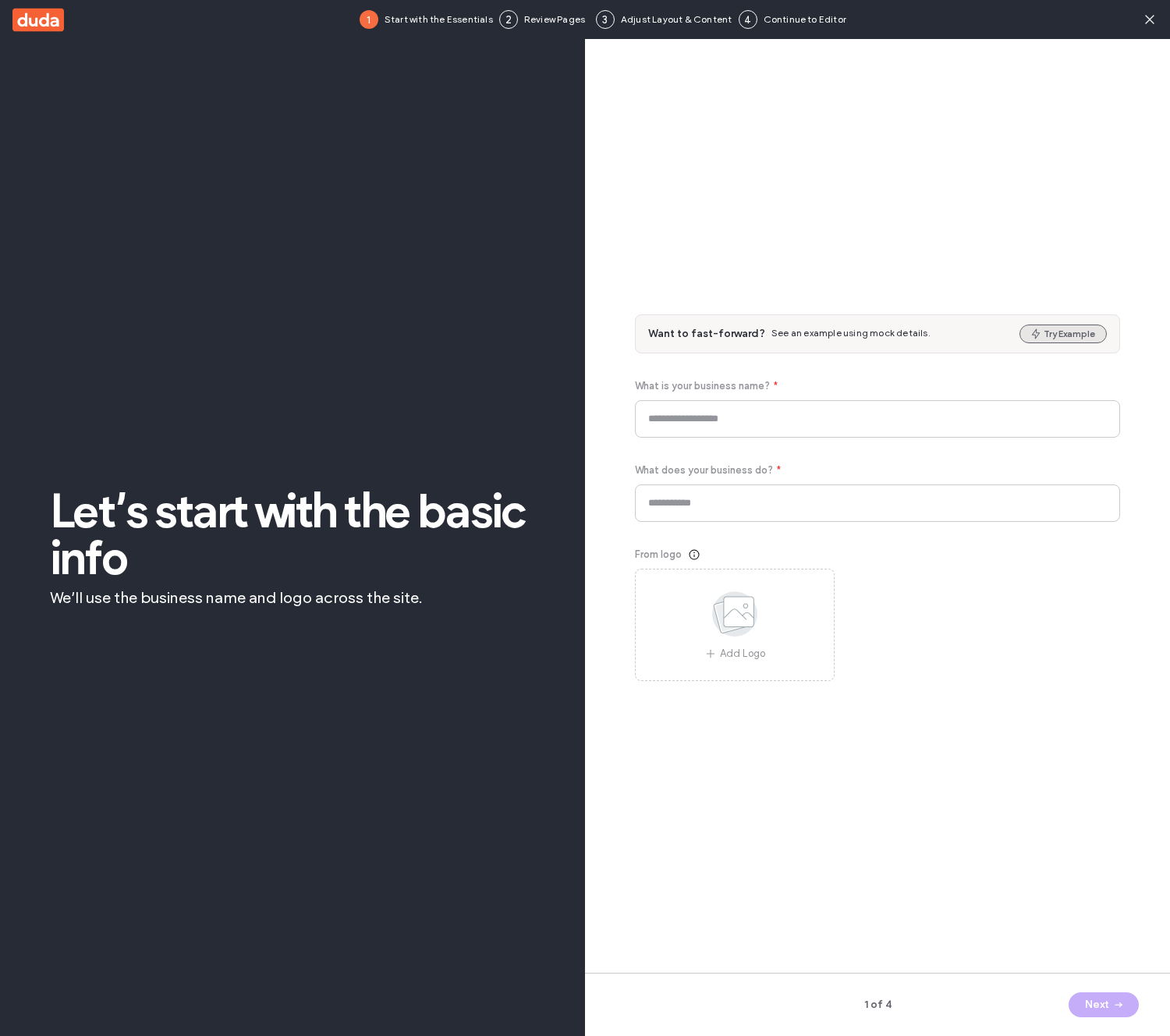
click at [1069, 337] on button "Try Example" at bounding box center [1063, 333] width 87 height 19
type input "**********"
click at [1112, 1010] on icon "button" at bounding box center [1118, 1005] width 13 height 13
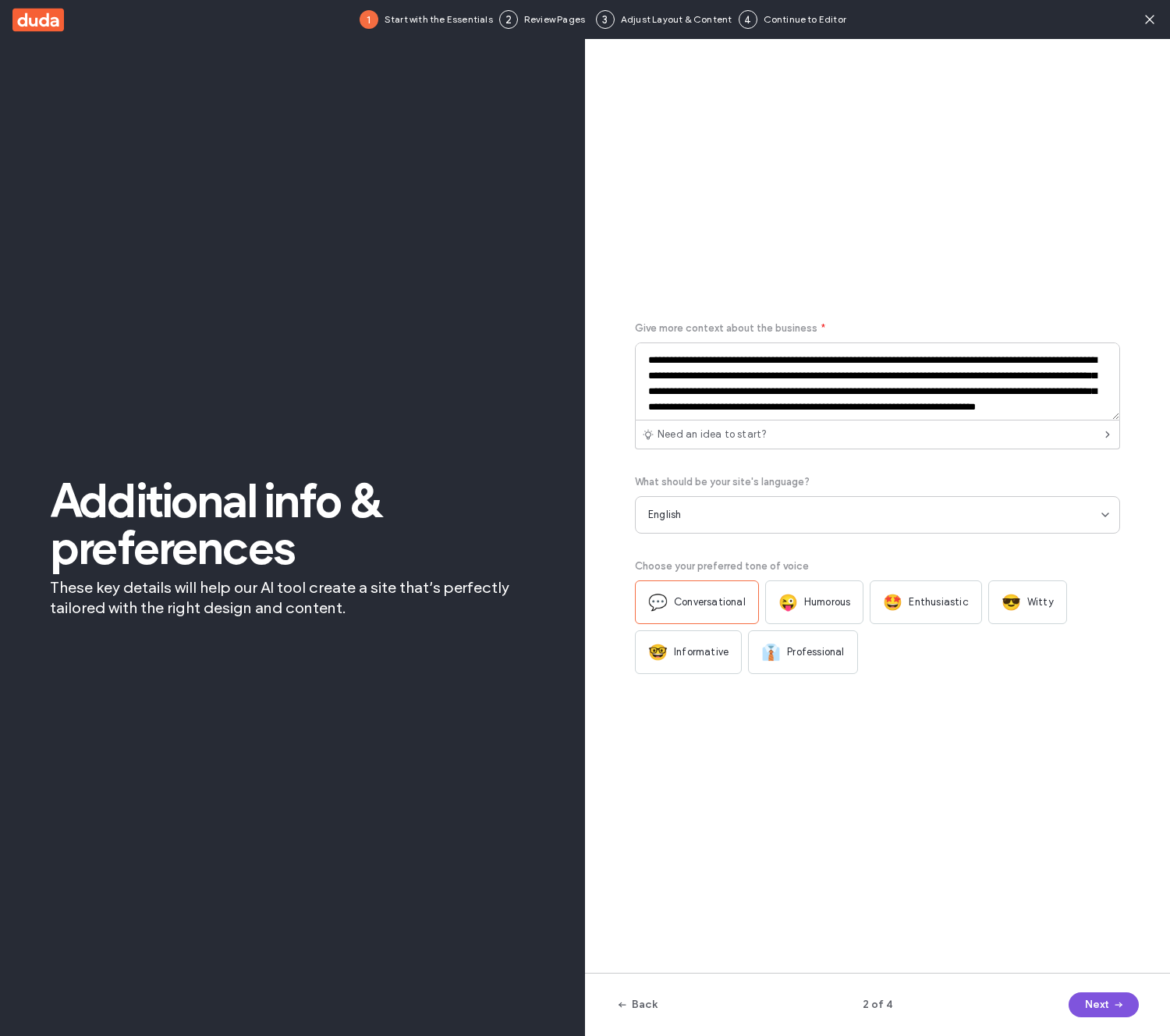
click at [1112, 1010] on icon "button" at bounding box center [1118, 1005] width 13 height 13
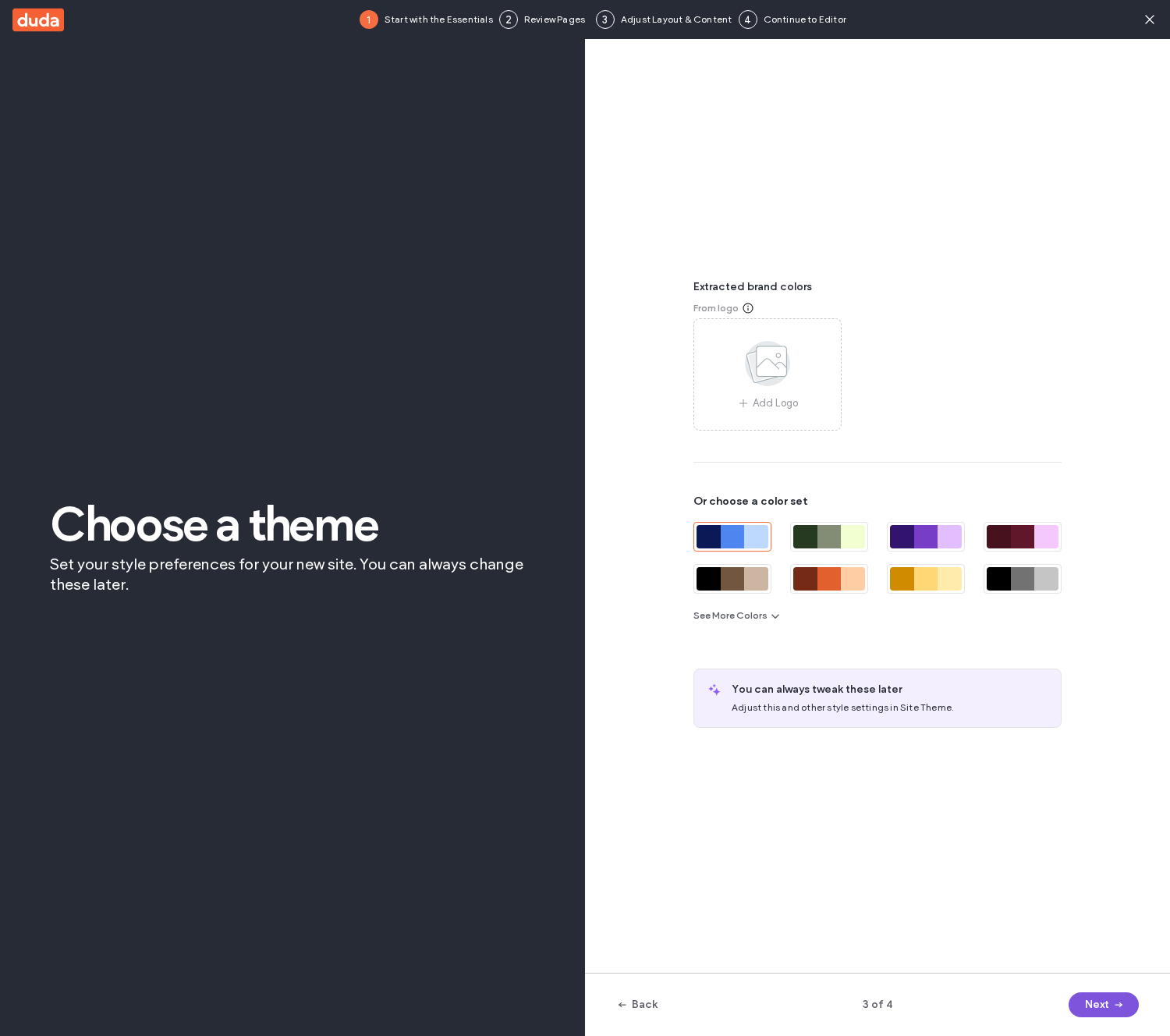
click at [1112, 1010] on icon "button" at bounding box center [1118, 1005] width 13 height 13
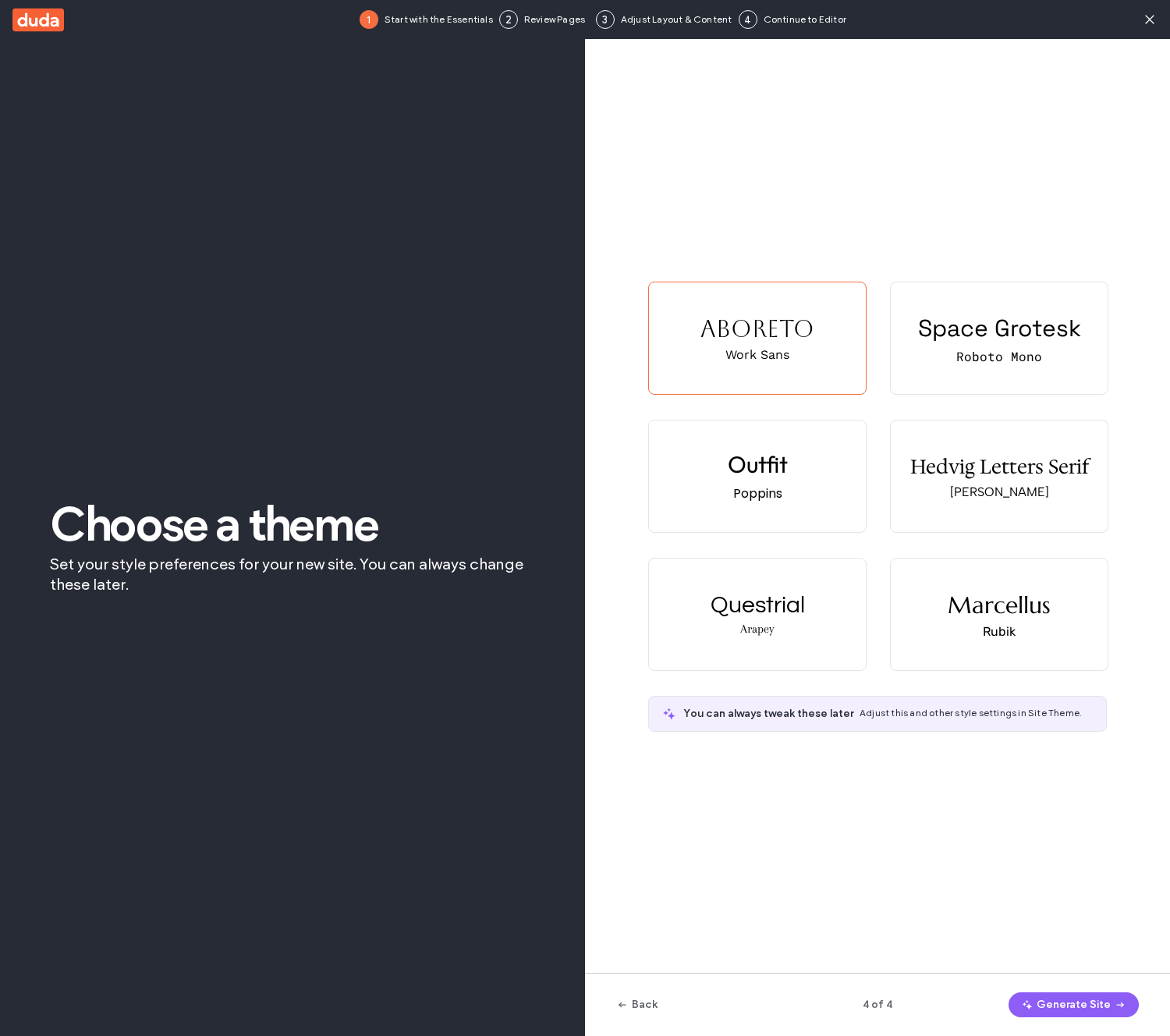
click at [1112, 1010] on span "button" at bounding box center [1118, 1005] width 15 height 24
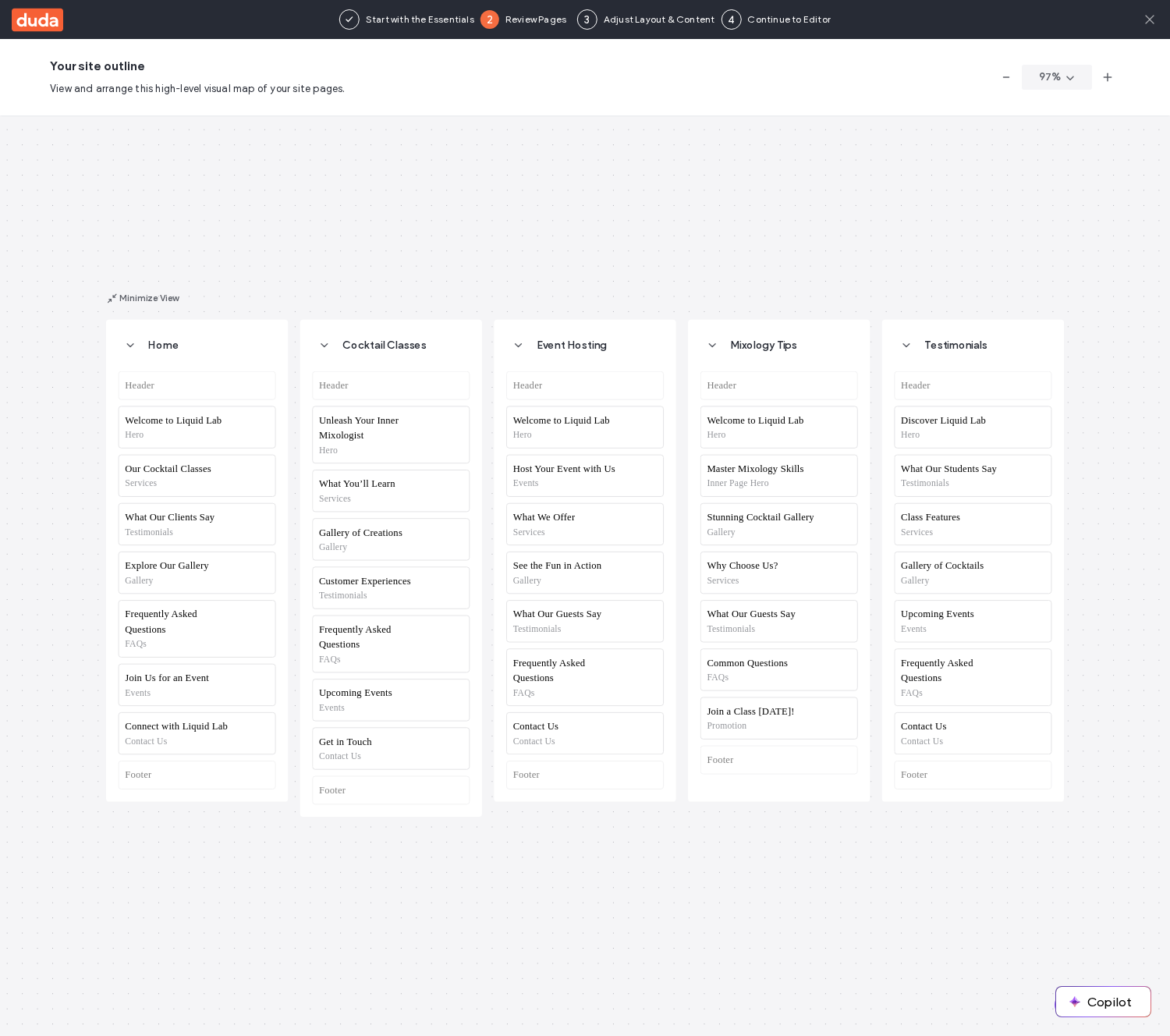
click at [1148, 23] on icon at bounding box center [1150, 19] width 15 height 15
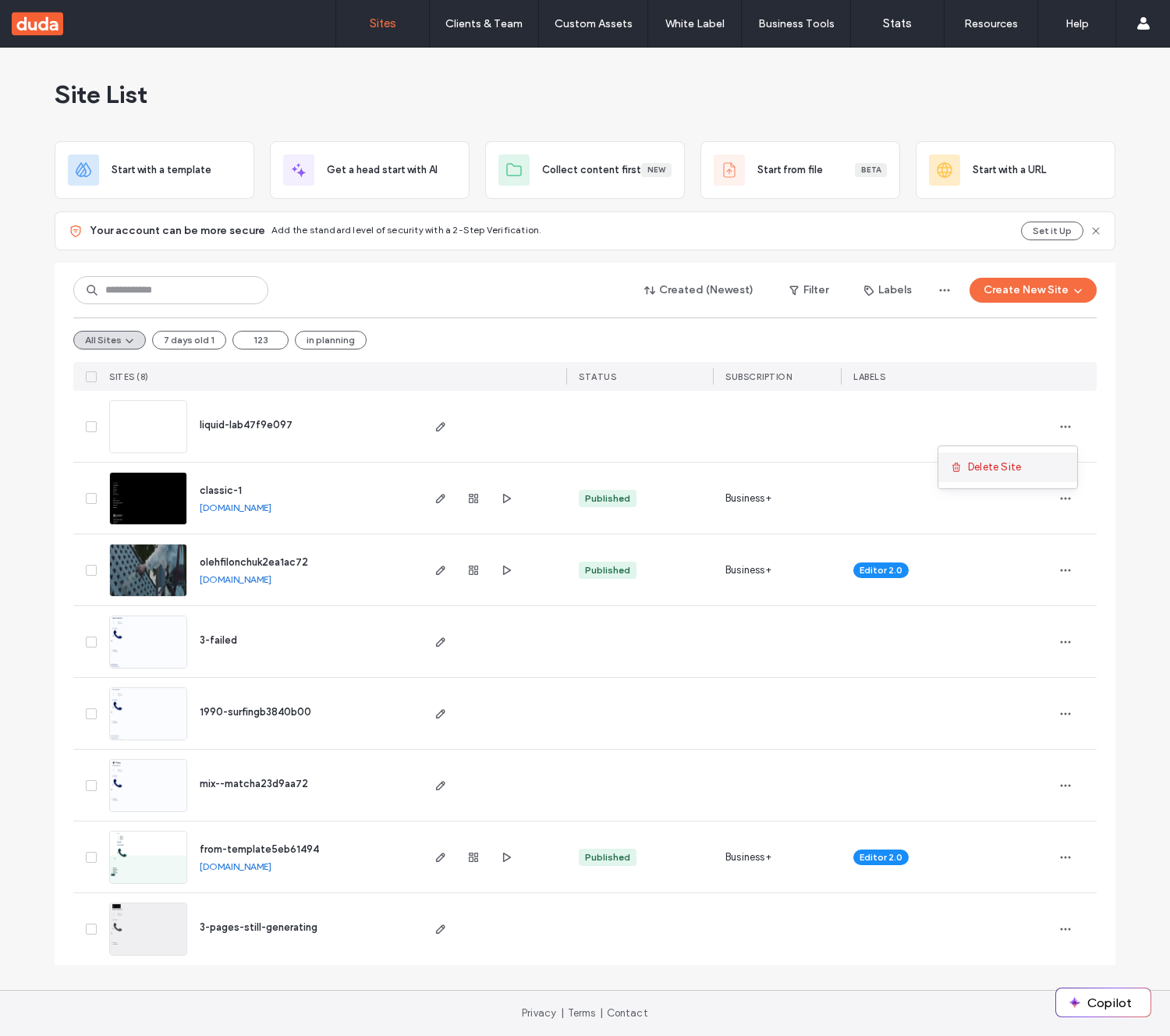
click at [1024, 471] on div "Delete Site" at bounding box center [1008, 467] width 139 height 30
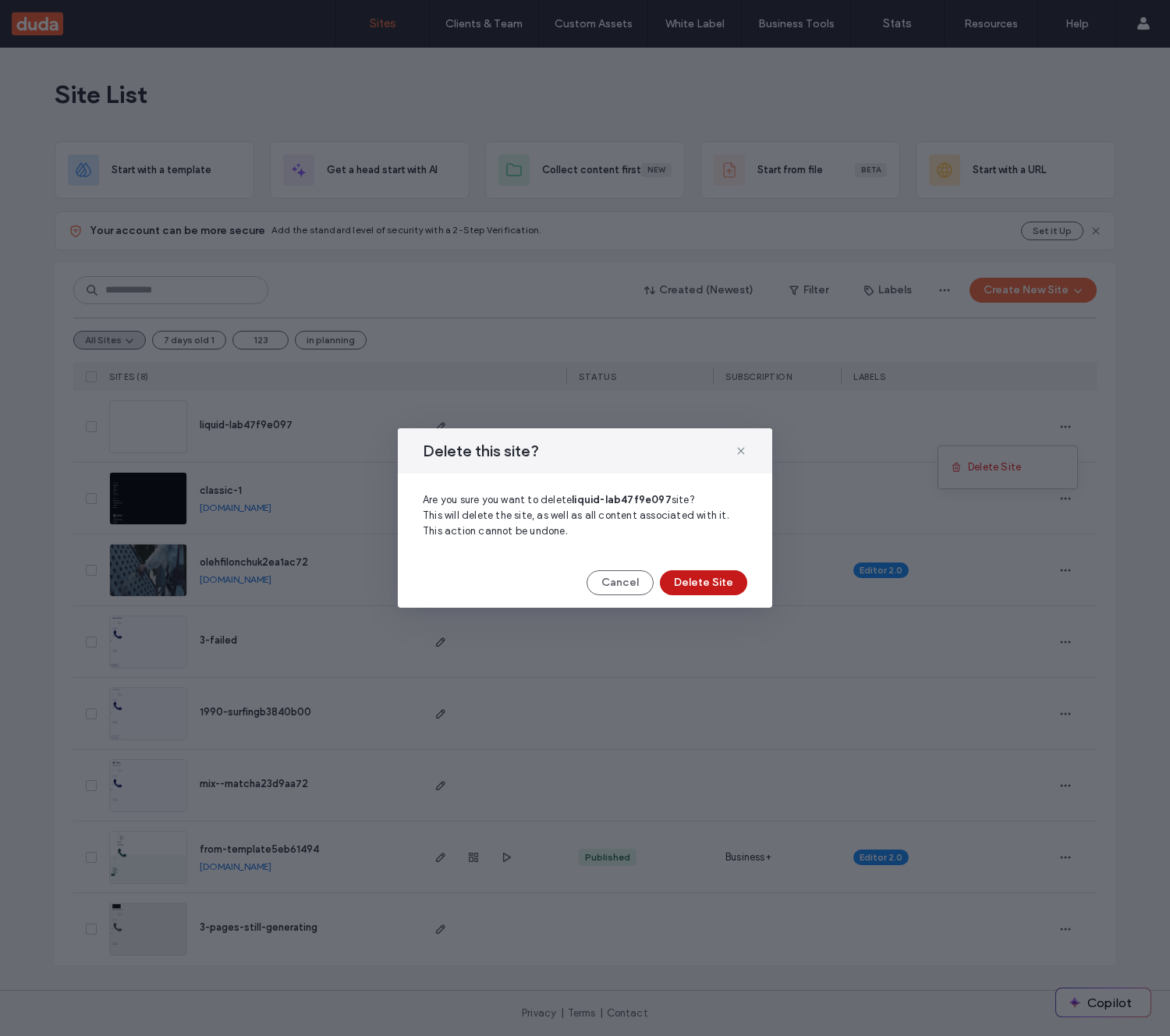
click at [726, 581] on button "Delete Site" at bounding box center [704, 582] width 87 height 25
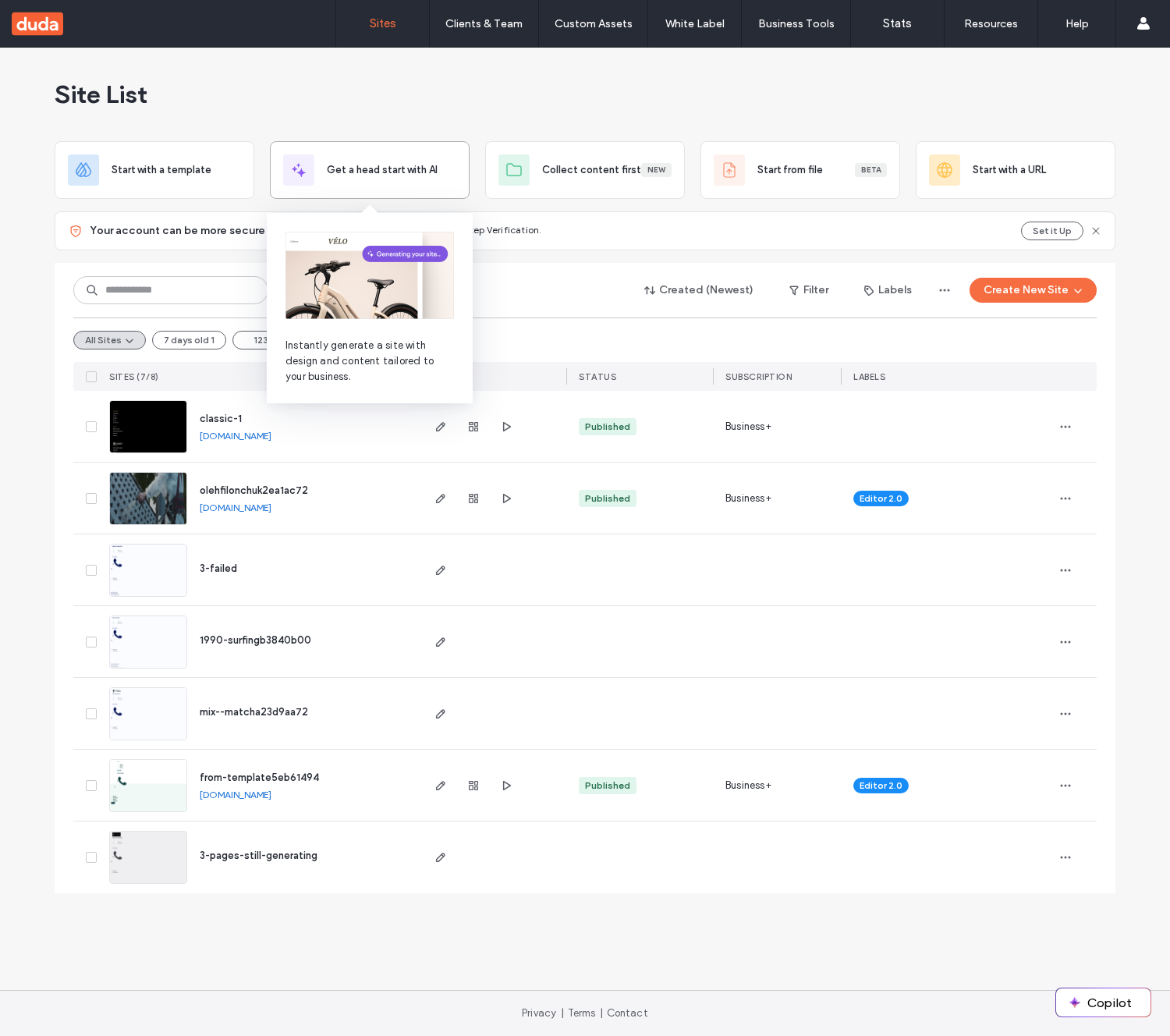
click at [427, 185] on div "Get a head start with AI" at bounding box center [370, 170] width 200 height 58
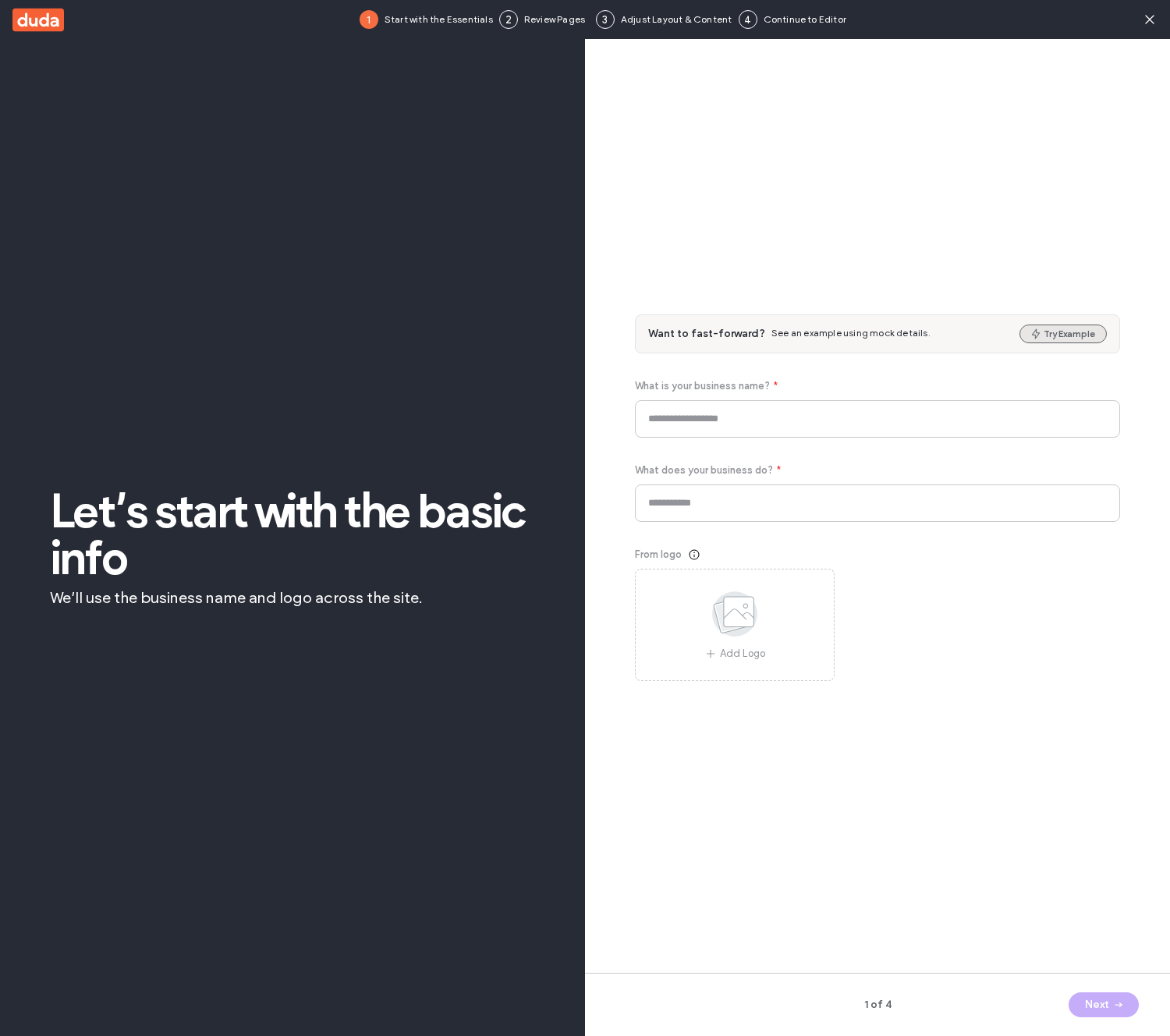
click at [1040, 337] on icon "button" at bounding box center [1036, 333] width 13 height 13
type input "*******"
type input "**********"
click at [1095, 1011] on button "Next" at bounding box center [1104, 1004] width 70 height 25
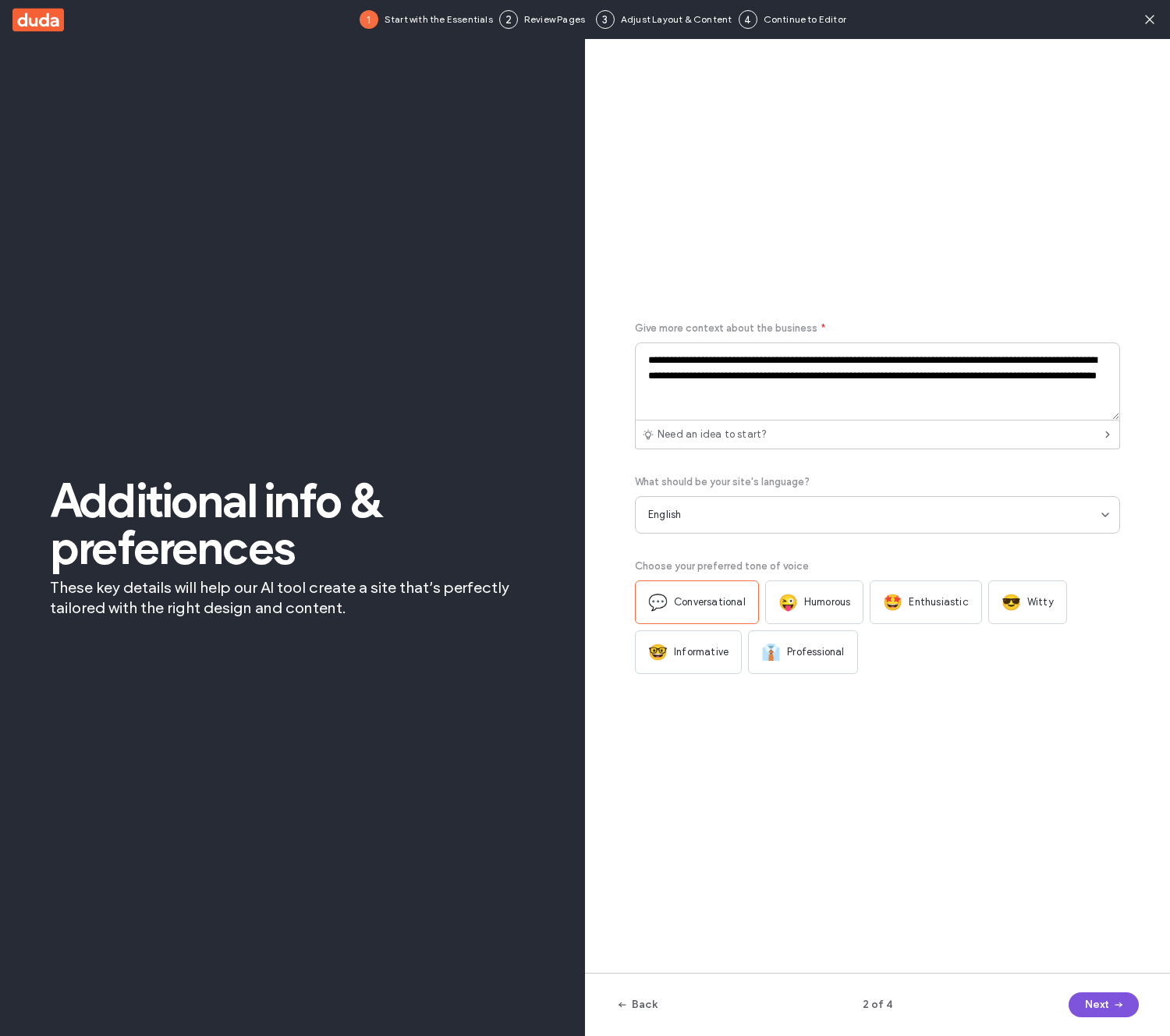
click at [1096, 1011] on button "Next" at bounding box center [1104, 1004] width 70 height 25
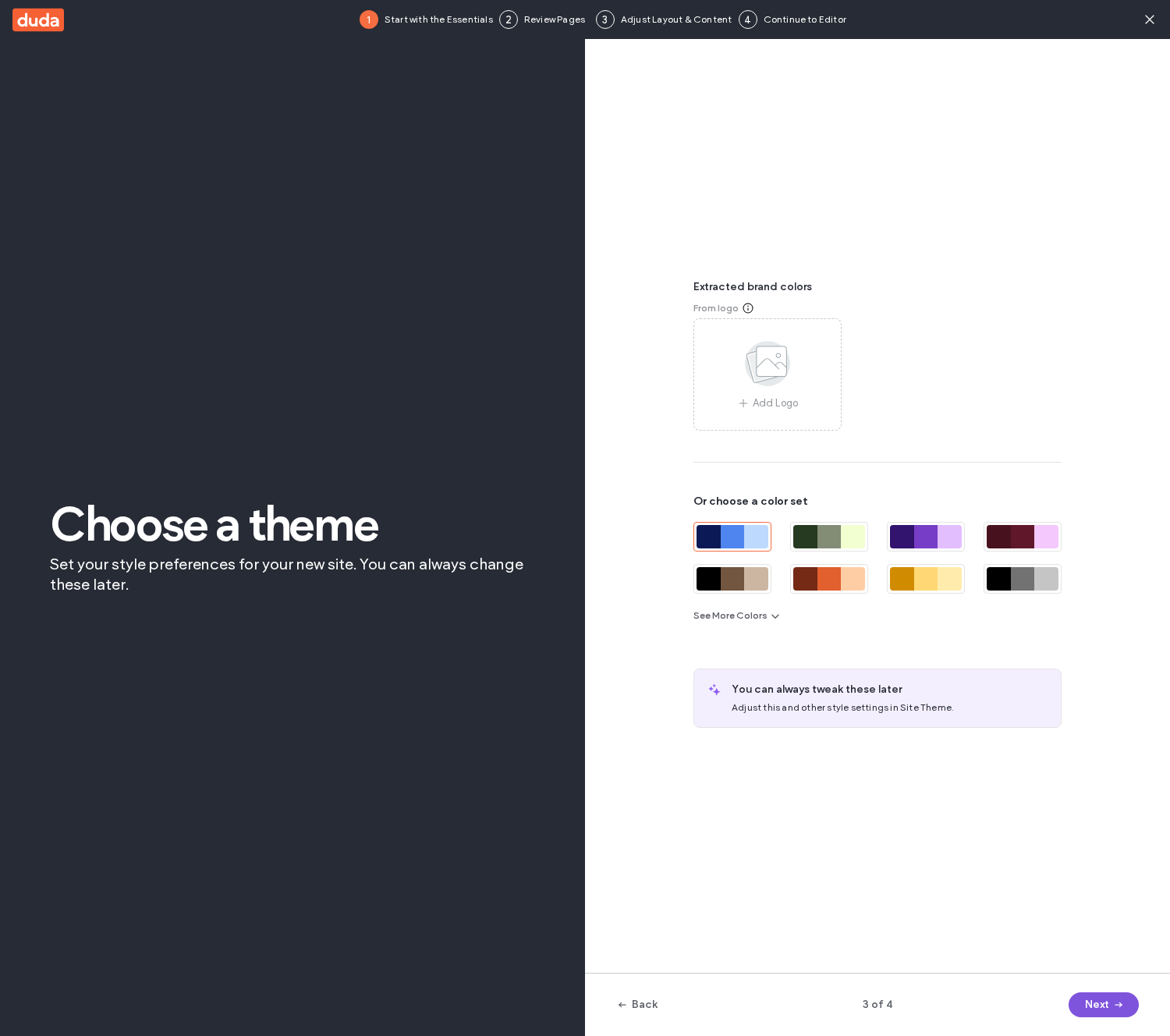
click at [1096, 1011] on button "Next" at bounding box center [1104, 1004] width 70 height 25
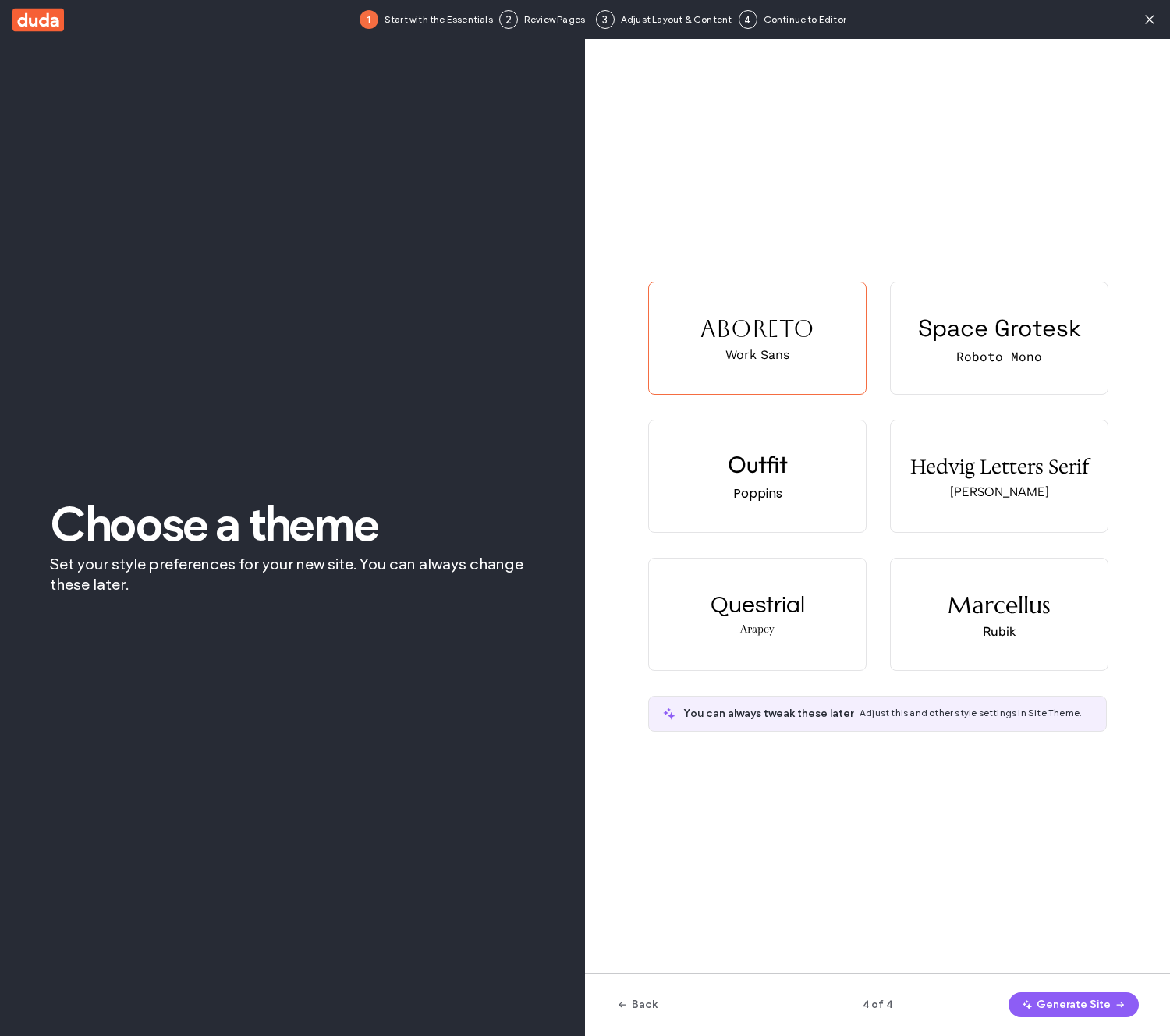
click at [1096, 1011] on button "Generate Site" at bounding box center [1074, 1004] width 130 height 25
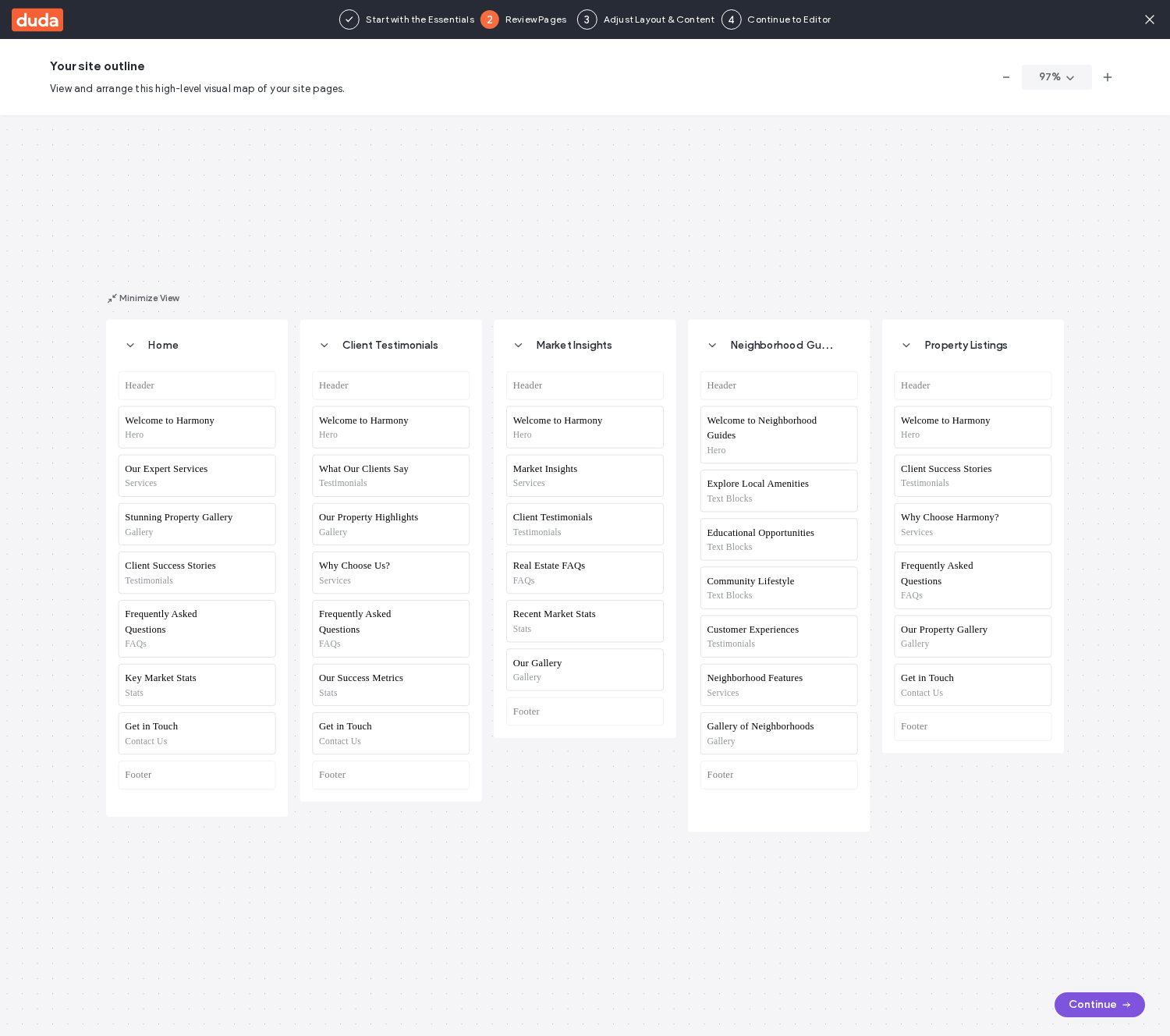
click at [1112, 1000] on button "Continue" at bounding box center [1100, 1004] width 91 height 25
